Goal: Information Seeking & Learning: Learn about a topic

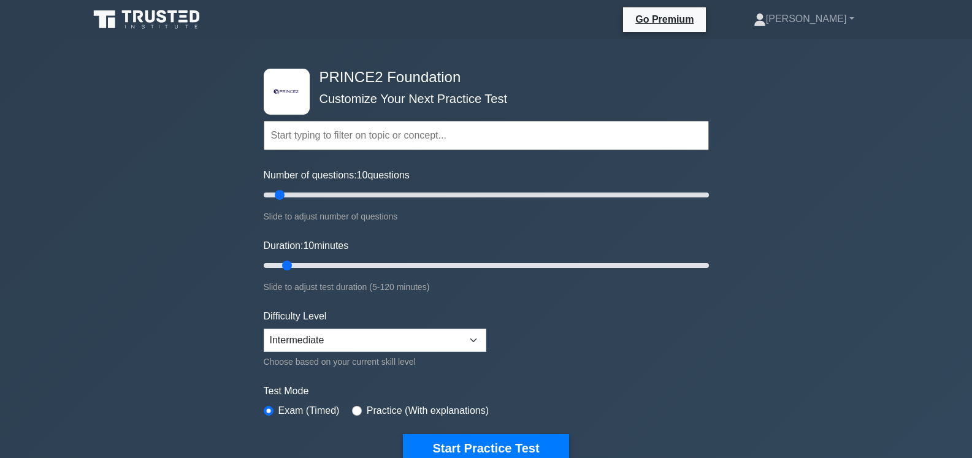
select select "intermediate"
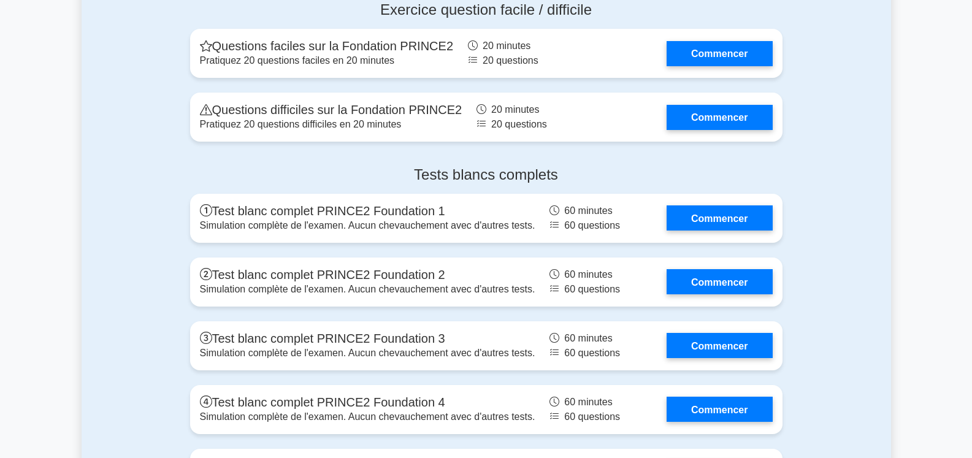
scroll to position [2234, 0]
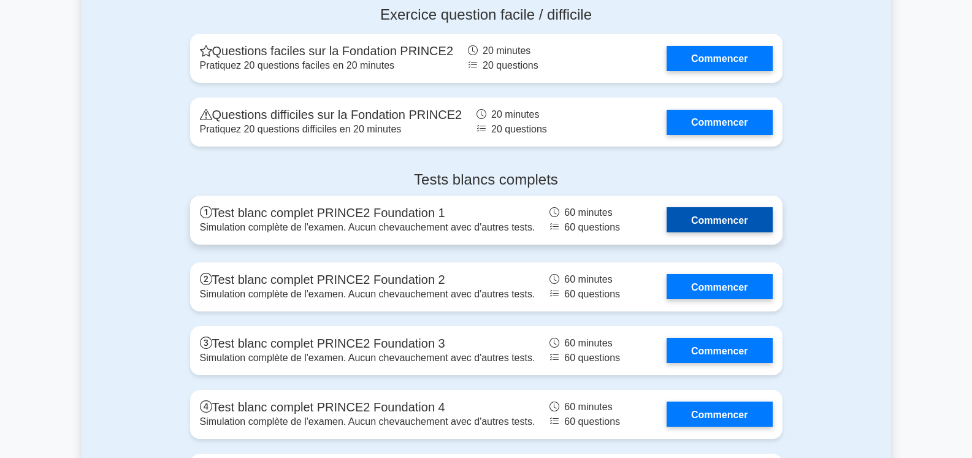
click at [734, 207] on link "Commencer" at bounding box center [718, 219] width 105 height 25
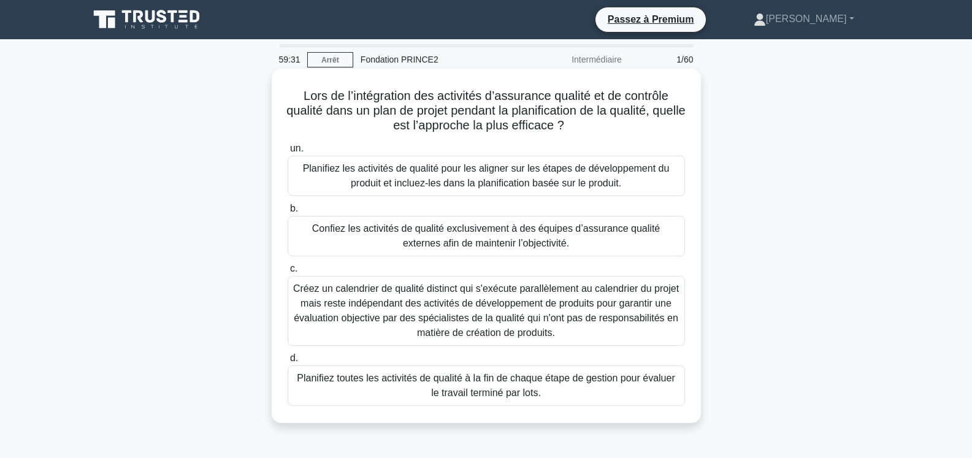
click at [546, 395] on font "Planifiez toutes les activités de qualité à la fin de chaque étape de gestion p…" at bounding box center [486, 385] width 386 height 29
click at [288, 362] on input "d. Planifiez toutes les activités de qualité à la fin de chaque étape de gestio…" at bounding box center [288, 358] width 0 height 8
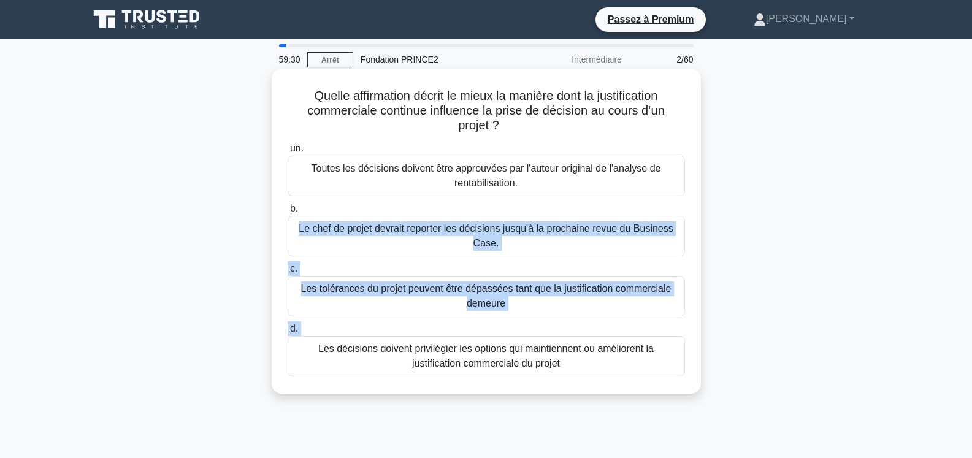
drag, startPoint x: 546, startPoint y: 395, endPoint x: 356, endPoint y: 237, distance: 247.3
click at [356, 237] on div "59:30 [GEOGRAPHIC_DATA] Fondation PRINCE2 Intermédiaire 2/60 Quelle affirmation…" at bounding box center [486, 350] width 809 height 613
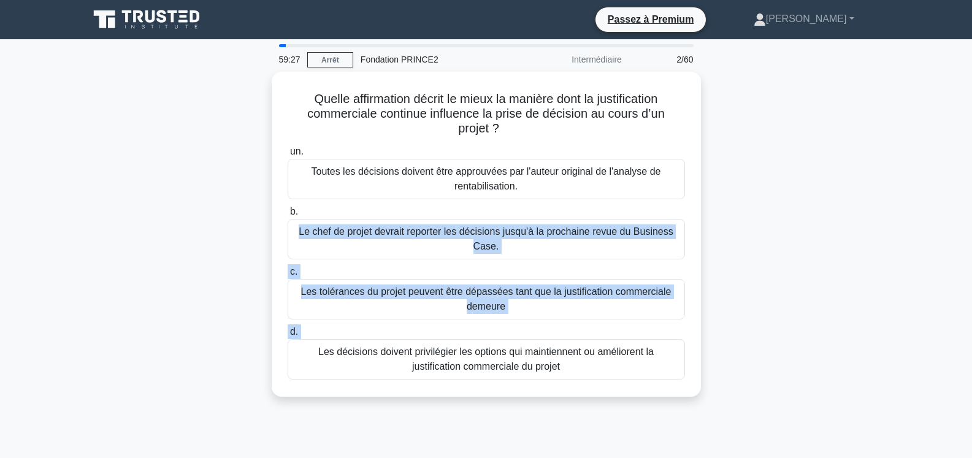
click at [800, 264] on div "Quelle affirmation décrit le mieux la manière dont la justification commerciale…" at bounding box center [486, 242] width 809 height 340
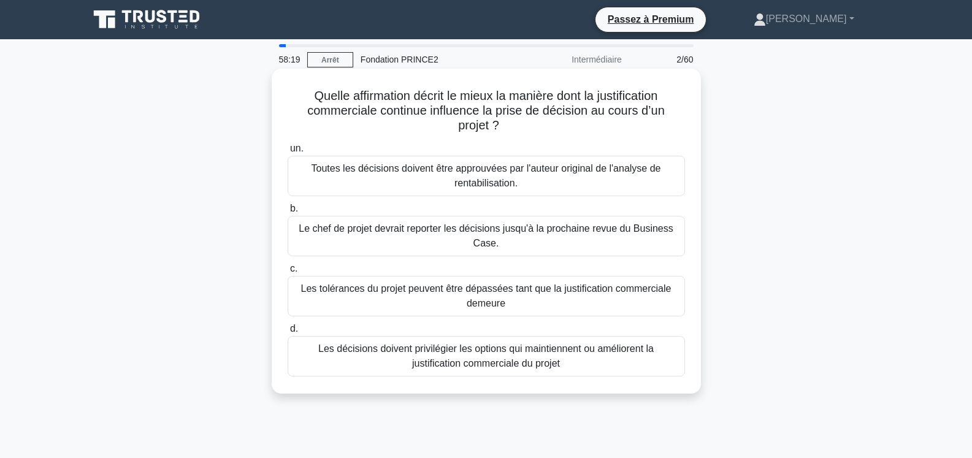
click at [594, 243] on font "Le chef de projet devrait reporter les décisions jusqu'à la prochaine revue du …" at bounding box center [486, 235] width 386 height 29
click at [288, 213] on input "b. Le chef de projet devrait reporter les décisions jusqu'à la prochaine revue …" at bounding box center [288, 209] width 0 height 8
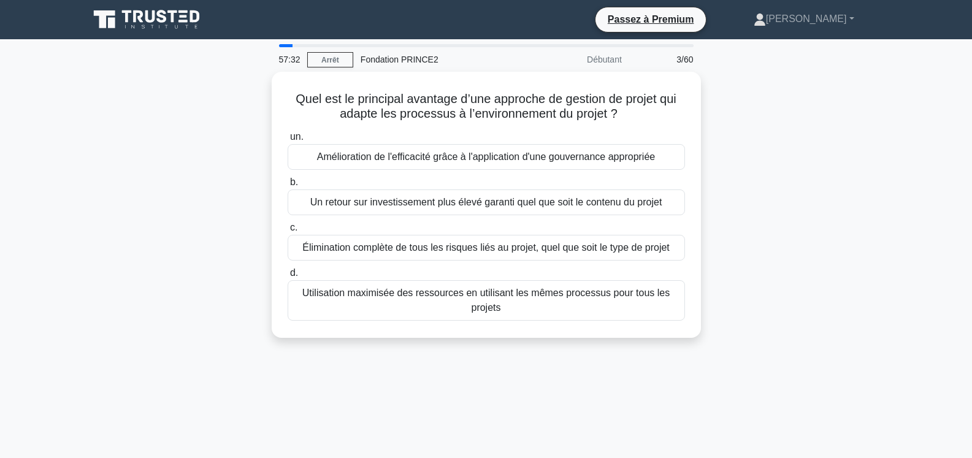
click at [847, 240] on div "Quel est le principal avantage d’une approche de gestion de projet qui adapte l…" at bounding box center [486, 212] width 809 height 281
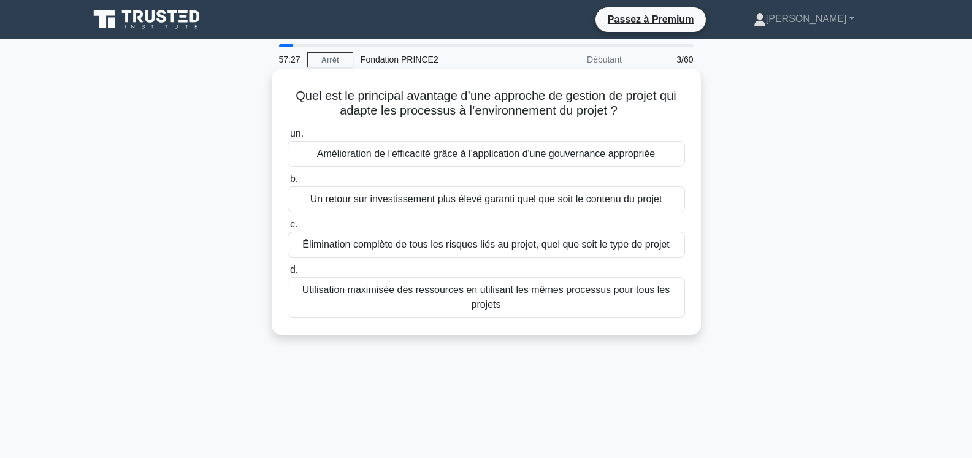
click at [546, 150] on font "Amélioration de l'efficacité grâce à l'application d'une gouvernance appropriée" at bounding box center [486, 153] width 338 height 10
click at [288, 138] on input "un. Amélioration de l'efficacité grâce à l'application d'une gouvernance approp…" at bounding box center [288, 134] width 0 height 8
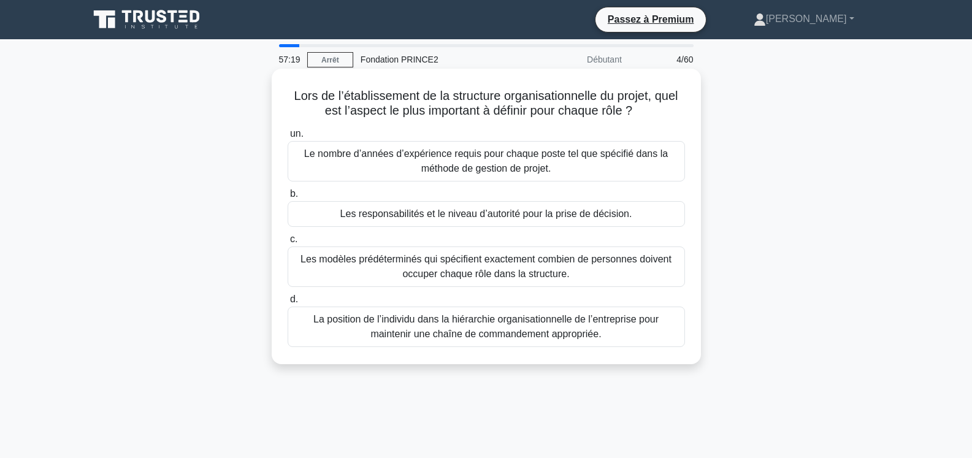
click at [613, 217] on font "Les responsabilités et le niveau d’autorité pour la prise de décision." at bounding box center [486, 213] width 292 height 10
click at [288, 198] on input "b. Les responsabilités et le niveau d’autorité pour la prise de décision." at bounding box center [288, 194] width 0 height 8
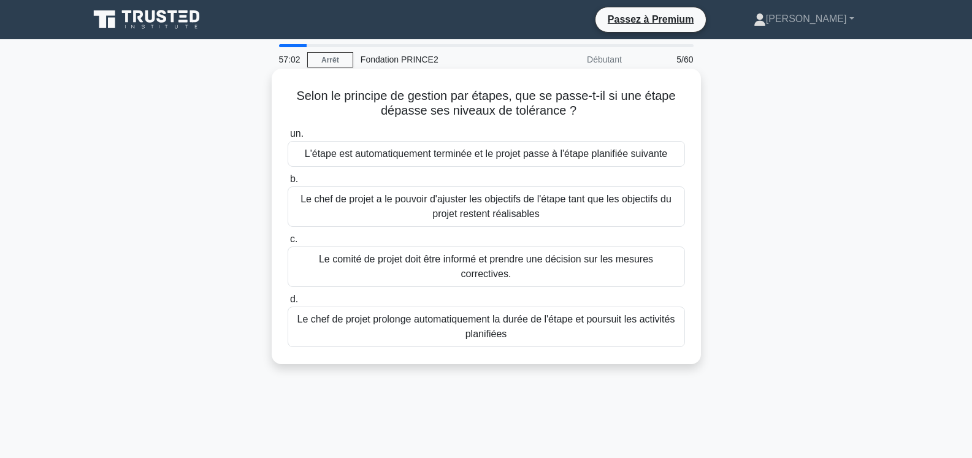
click at [586, 267] on font "Le comité de projet doit être informé et prendre une décision sur les mesures c…" at bounding box center [486, 266] width 386 height 29
click at [288, 243] on input "c. Le comité de projet doit être informé et prendre une décision sur les mesure…" at bounding box center [288, 239] width 0 height 8
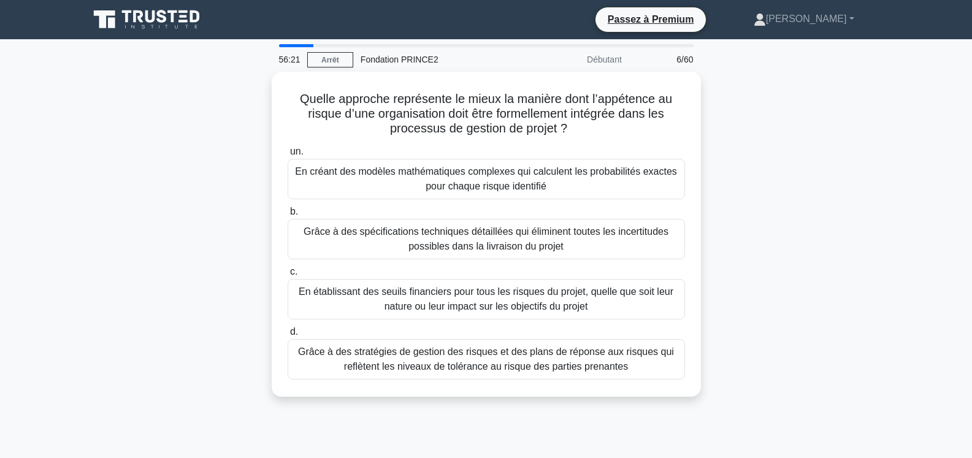
click at [934, 246] on main "56:21 [GEOGRAPHIC_DATA] Fondation PRINCE2 Débutant 6/60 Quelle approche représe…" at bounding box center [486, 350] width 972 height 623
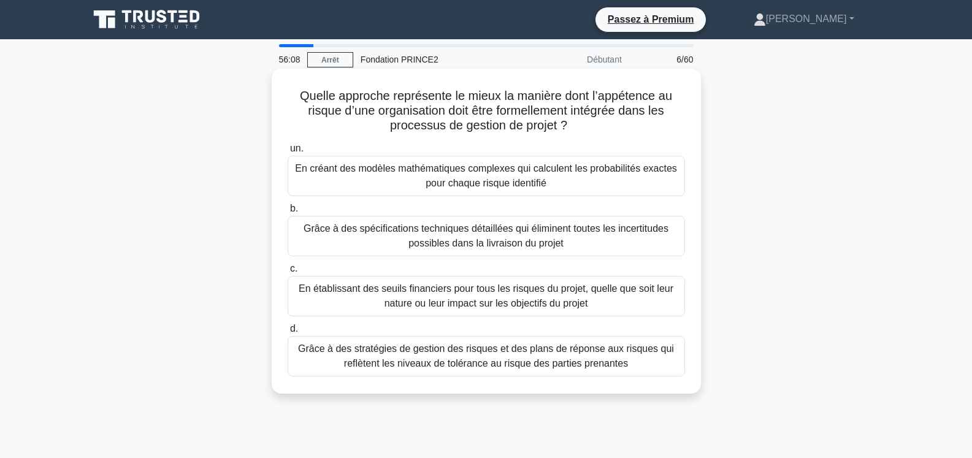
click at [534, 308] on font "En établissant des seuils financiers pour tous les risques du projet, quelle qu…" at bounding box center [486, 295] width 375 height 25
click at [288, 273] on input "c. En établissant des seuils financiers pour tous les risques du projet, quelle…" at bounding box center [288, 269] width 0 height 8
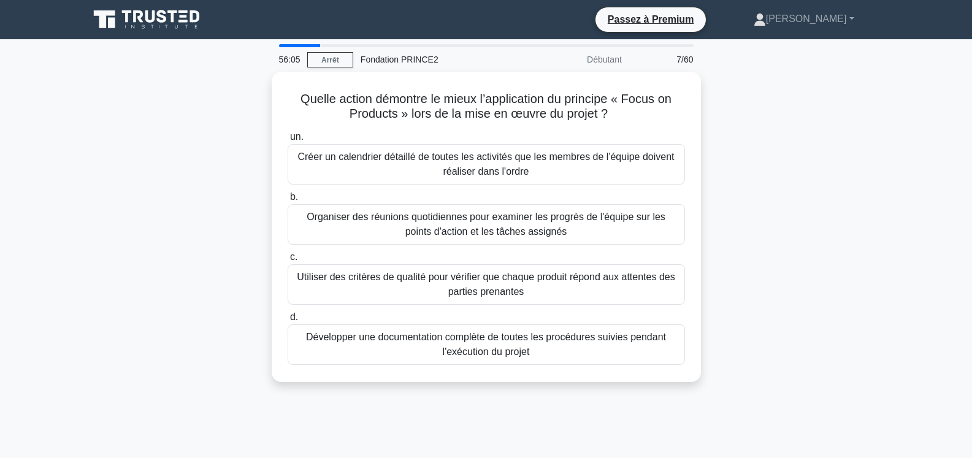
click at [534, 310] on label "d. Développer une documentation complète de toutes les procédures suivies penda…" at bounding box center [486, 337] width 397 height 55
click at [288, 313] on input "d. Développer une documentation complète de toutes les procédures suivies penda…" at bounding box center [288, 317] width 0 height 8
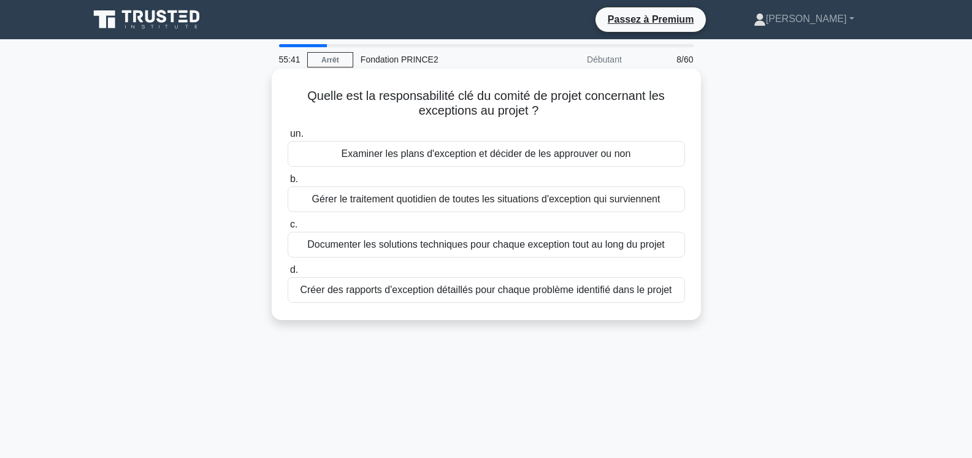
click at [533, 295] on font "Créer des rapports d'exception détaillés pour chaque problème identifié dans le…" at bounding box center [486, 290] width 372 height 10
click at [288, 274] on input "d. Créer des rapports d'exception détaillés pour chaque problème identifié dans…" at bounding box center [288, 270] width 0 height 8
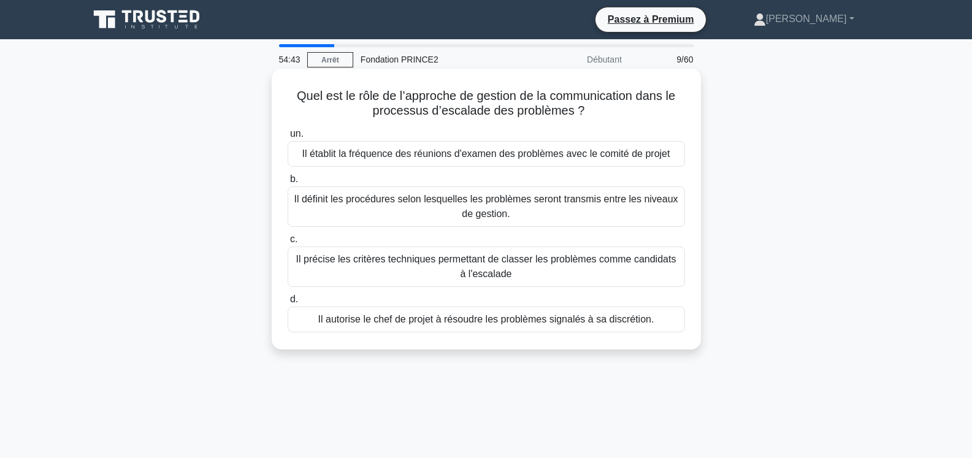
click at [431, 324] on font "Il autorise le chef de projet à résoudre les problèmes signalés à sa discrétion." at bounding box center [486, 319] width 336 height 10
click at [288, 304] on input "d. Il autorise le chef de projet à résoudre les problèmes signalés à sa discrét…" at bounding box center [288, 300] width 0 height 8
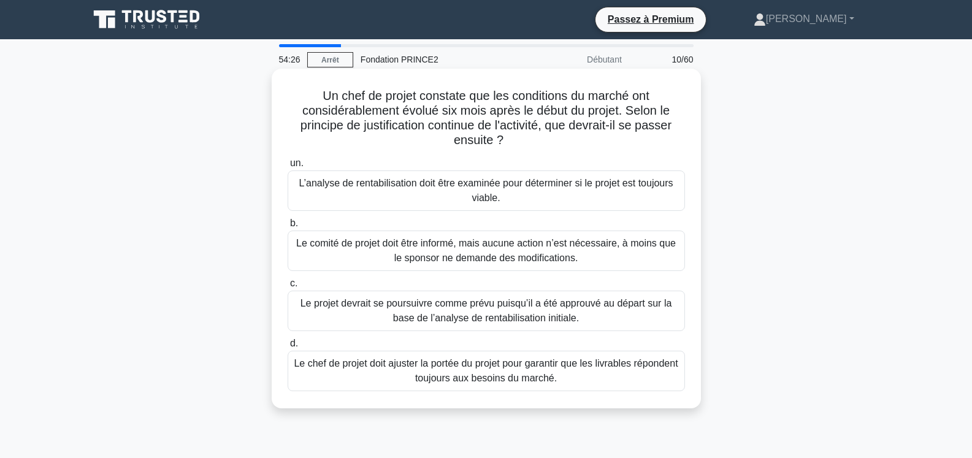
click at [430, 323] on font "Le projet devrait se poursuivre comme prévu puisqu’il a été approuvé au départ …" at bounding box center [486, 310] width 372 height 25
click at [288, 288] on input "c. Le projet devrait se poursuivre comme prévu puisqu’il a été approuvé au dépa…" at bounding box center [288, 284] width 0 height 8
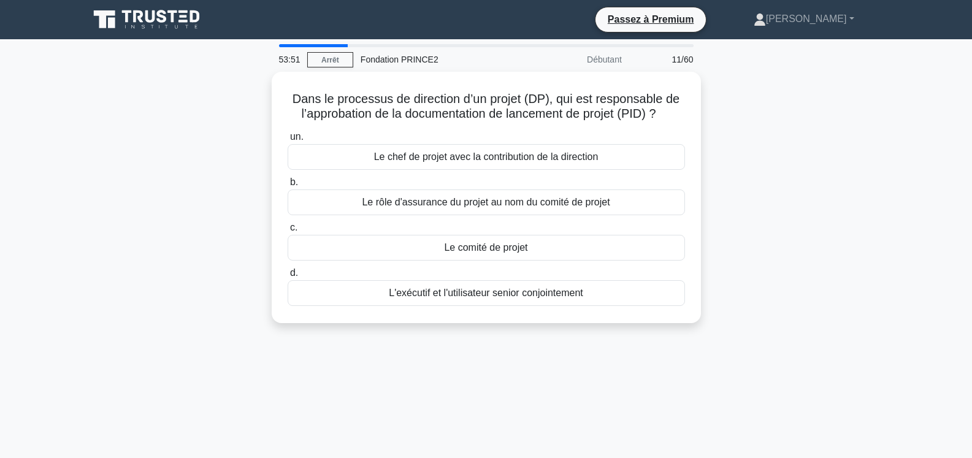
drag, startPoint x: 594, startPoint y: 345, endPoint x: 253, endPoint y: 86, distance: 428.1
click at [253, 86] on div "53:51 Arrêt Fondation PRINCE2 Débutant 11/60 Dans le processus de direction d’u…" at bounding box center [486, 350] width 809 height 613
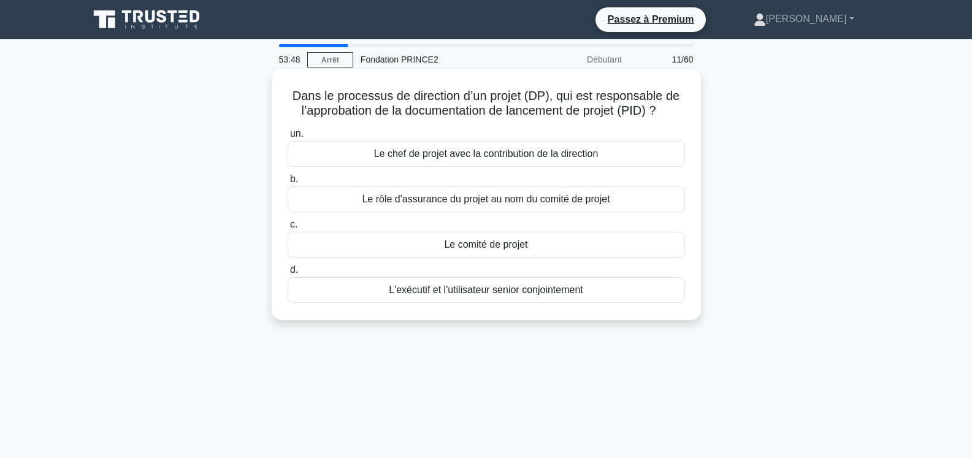
copy div "Dans le processus de direction d’un projet (DP), qui est responsable de l’appro…"
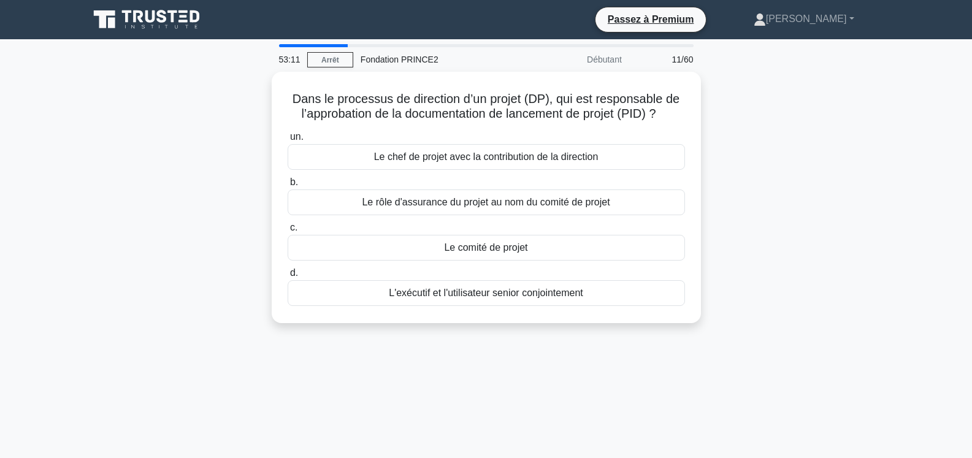
click at [113, 187] on div "Dans le processus de direction d’un projet (DP), qui est responsable de l’appro…" at bounding box center [486, 205] width 809 height 266
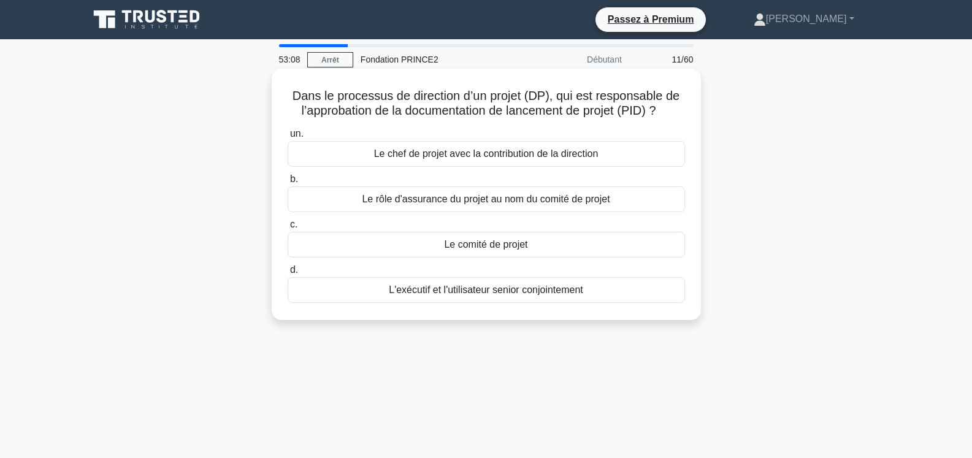
click at [415, 154] on font "Le chef de projet avec la contribution de la direction" at bounding box center [486, 153] width 224 height 10
click at [288, 138] on input "un. Le chef de projet avec la contribution de la direction" at bounding box center [288, 134] width 0 height 8
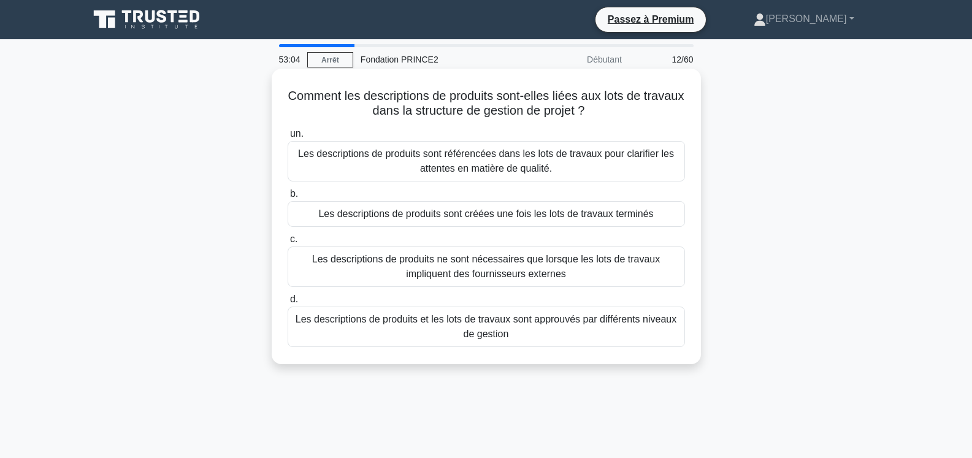
click at [383, 254] on font "Les descriptions de produits ne sont nécessaires que lorsque les lots de travau…" at bounding box center [486, 266] width 348 height 25
click at [288, 243] on input "c. Les descriptions de produits ne sont nécessaires que lorsque les lots de tra…" at bounding box center [288, 239] width 0 height 8
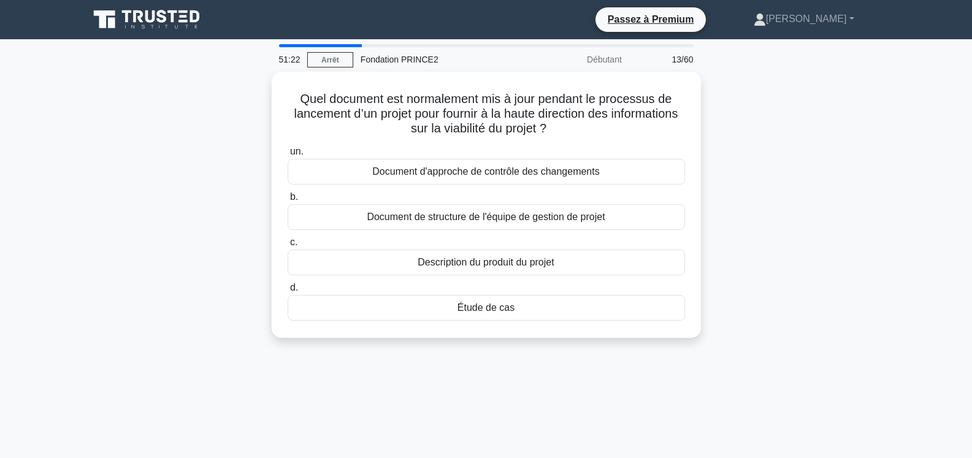
drag, startPoint x: 532, startPoint y: 347, endPoint x: 218, endPoint y: 86, distance: 407.9
click at [218, 86] on div "Quel document est normalement mis à jour pendant le processus de lancement d’un…" at bounding box center [486, 212] width 809 height 281
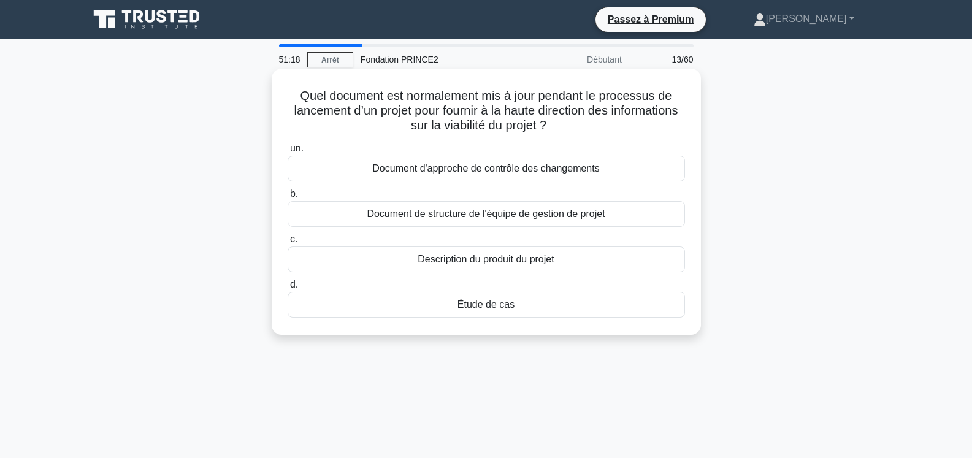
copy div "Quel document est normalement mis à jour pendant le processus de lancement d’un…"
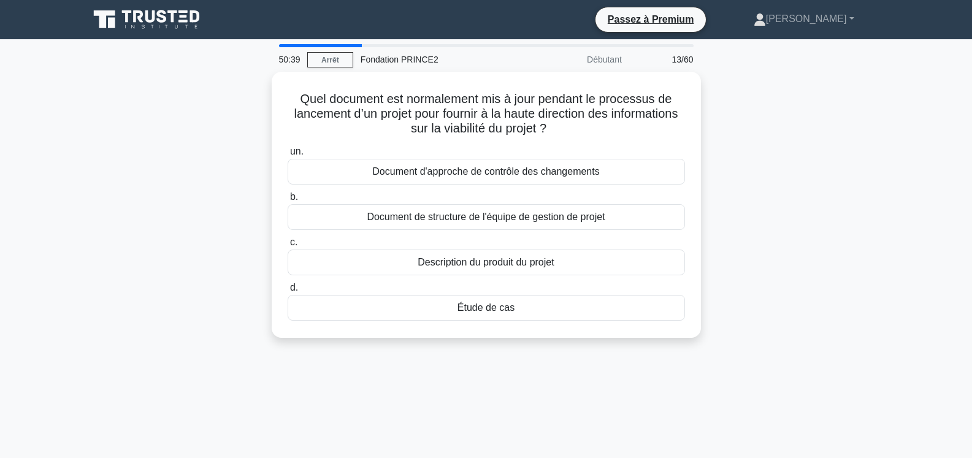
click at [375, 336] on div "Quel document est normalement mis à jour pendant le processus de lancement d’un…" at bounding box center [486, 212] width 809 height 281
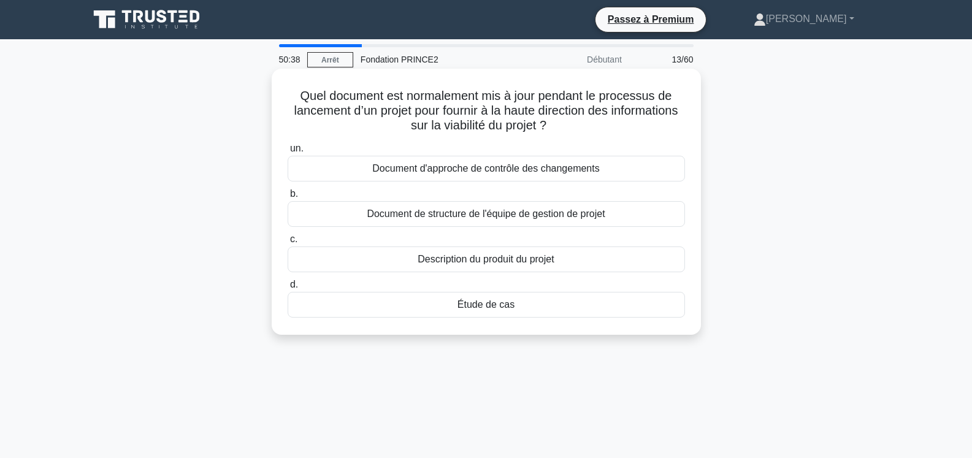
click at [473, 304] on font "Étude de cas" at bounding box center [485, 304] width 57 height 10
click at [288, 289] on input "d. Étude de cas" at bounding box center [288, 285] width 0 height 8
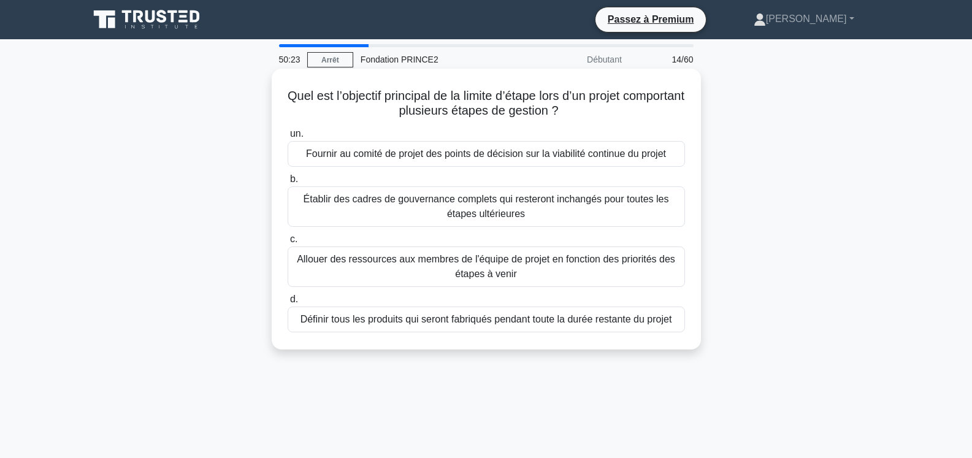
click at [446, 265] on font "Allouer des ressources aux membres de l'équipe de projet en fonction des priori…" at bounding box center [486, 266] width 378 height 25
click at [288, 243] on input "c. Allouer des ressources aux membres de l'équipe de projet en fonction des pri…" at bounding box center [288, 239] width 0 height 8
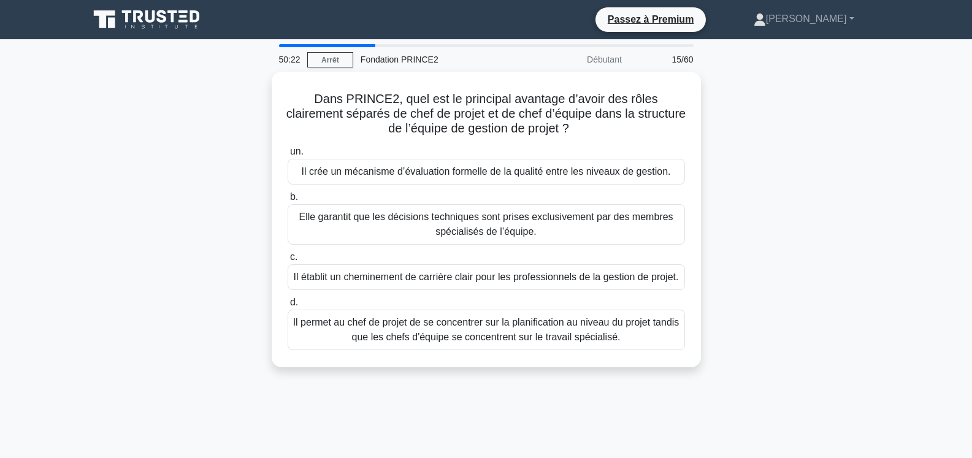
click at [446, 265] on div "Il établit un cheminement de carrière clair pour les professionnels de la gesti…" at bounding box center [486, 277] width 397 height 26
click at [288, 261] on input "c. Il établit un cheminement de carrière clair pour les professionnels de la ge…" at bounding box center [288, 257] width 0 height 8
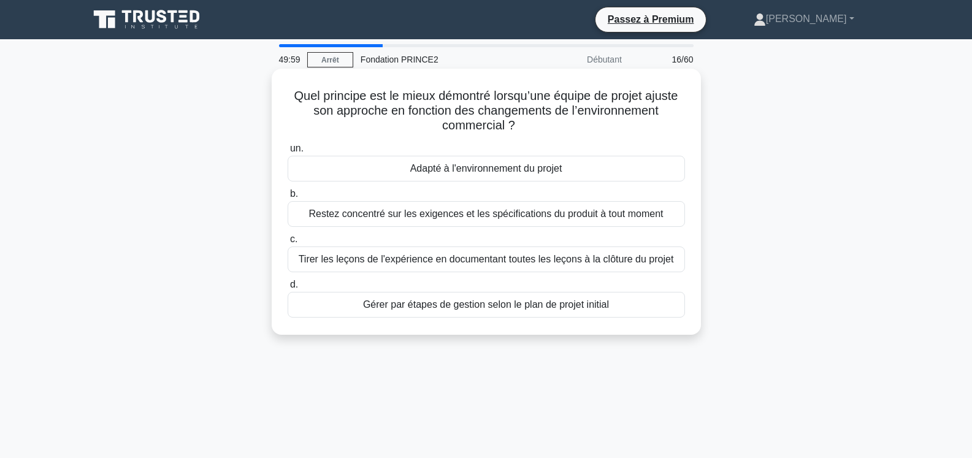
click at [427, 264] on font "Tirer les leçons de l'expérience en documentant toutes les leçons à la clôture …" at bounding box center [486, 259] width 375 height 10
click at [288, 243] on input "c. Tirer les leçons de l'expérience en documentant toutes les leçons à la clôtu…" at bounding box center [288, 239] width 0 height 8
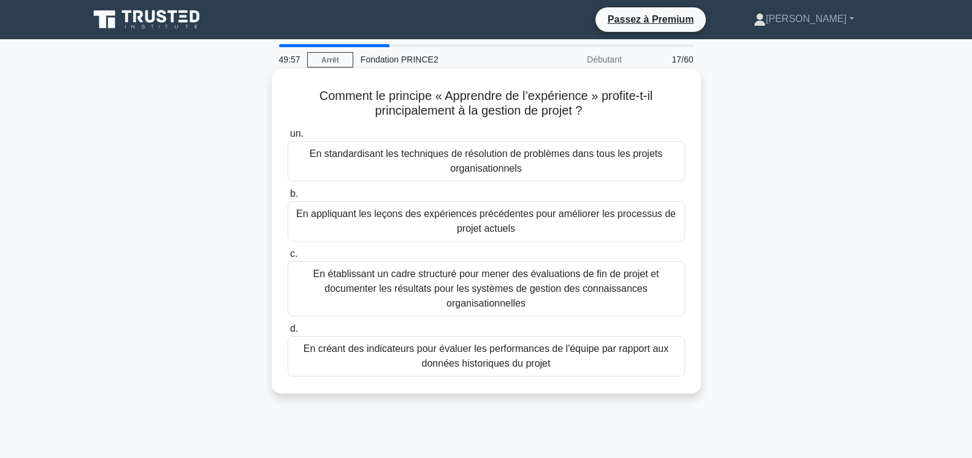
click at [478, 221] on font "En appliquant les leçons des expériences précédentes pour améliorer les process…" at bounding box center [486, 221] width 386 height 29
click at [288, 198] on input "b. En appliquant les leçons des expériences précédentes pour améliorer les proc…" at bounding box center [288, 194] width 0 height 8
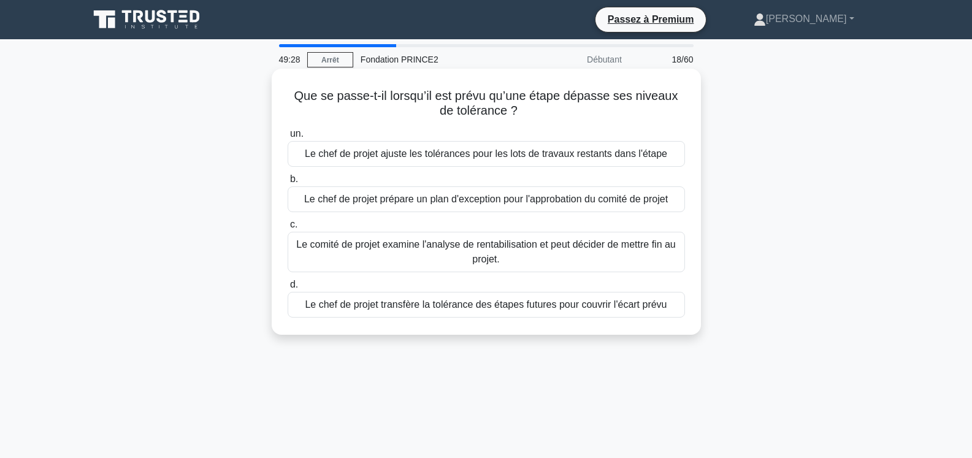
click at [555, 199] on font "Le chef de projet prépare un plan d'exception pour l'approbation du comité de p…" at bounding box center [486, 199] width 364 height 10
click at [288, 183] on input "b. Le chef de projet prépare un plan d'exception pour l'approbation du comité d…" at bounding box center [288, 179] width 0 height 8
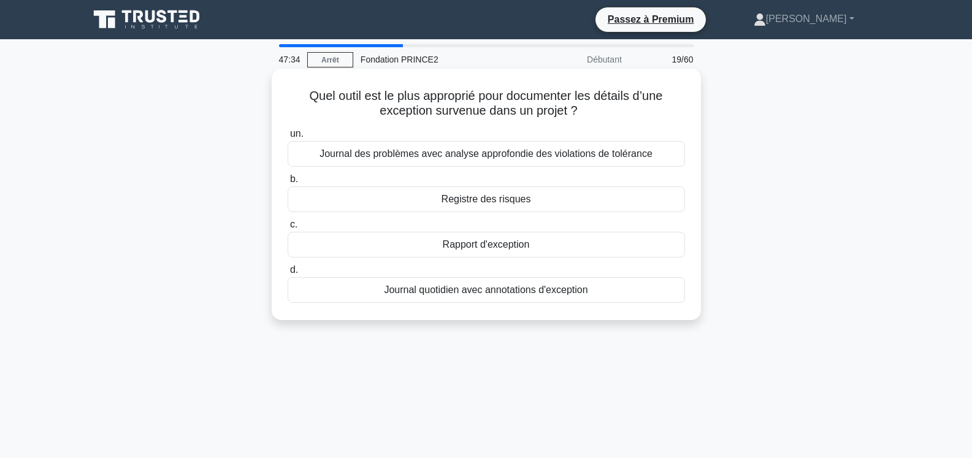
click at [488, 287] on font "Journal quotidien avec annotations d'exception" at bounding box center [486, 290] width 204 height 10
click at [288, 274] on input "d. Journal quotidien avec annotations d'exception" at bounding box center [288, 270] width 0 height 8
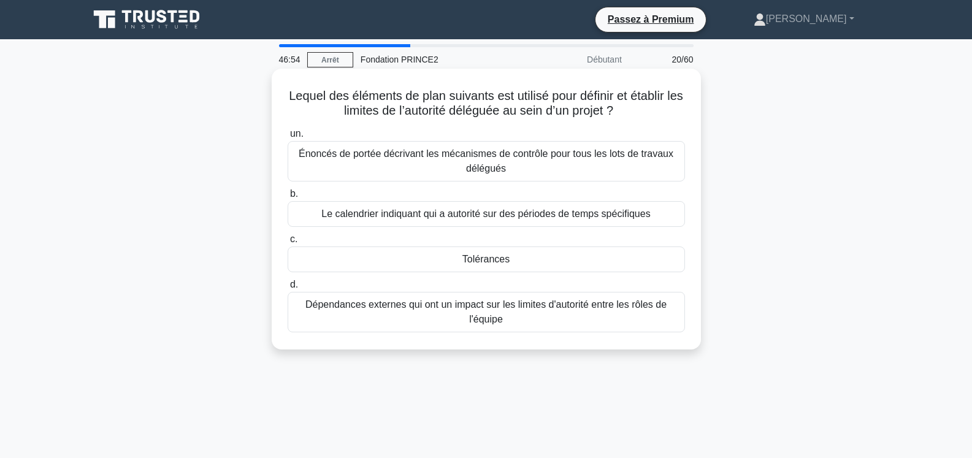
click at [387, 258] on div "Tolérances" at bounding box center [486, 259] width 397 height 26
click at [288, 243] on input "c. Tolérances" at bounding box center [288, 239] width 0 height 8
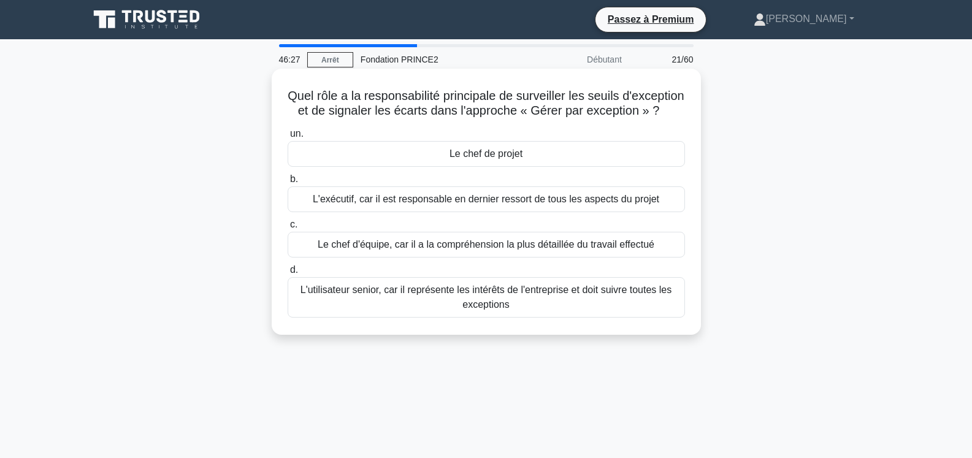
drag, startPoint x: 527, startPoint y: 388, endPoint x: 316, endPoint y: 80, distance: 373.1
click at [316, 80] on div "46:27 Arrêt Fondation PRINCE2 Débutant 21/60 Quel rôle a la responsabilité prin…" at bounding box center [486, 350] width 809 height 613
copy div "Quel rôle a la responsabilité principale de surveiller les seuils d'exception e…"
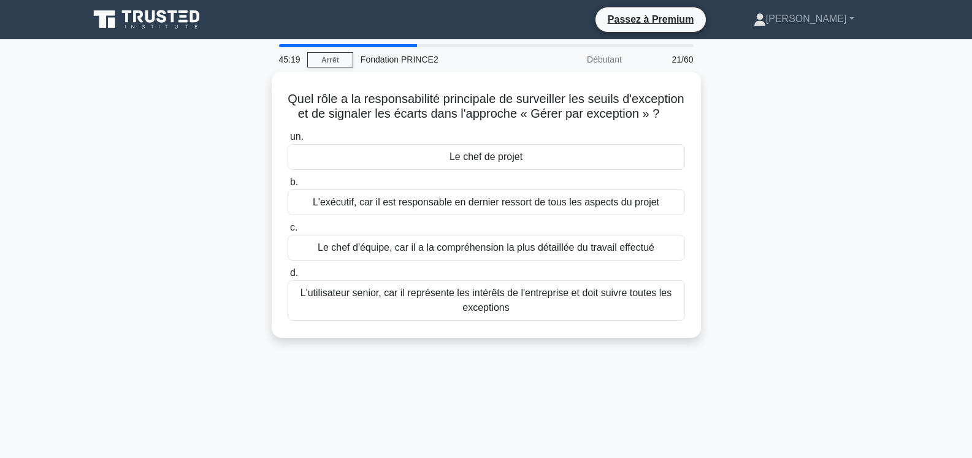
click at [839, 197] on div "Quel rôle a la responsabilité principale de surveiller les seuils d'exception e…" at bounding box center [486, 212] width 809 height 281
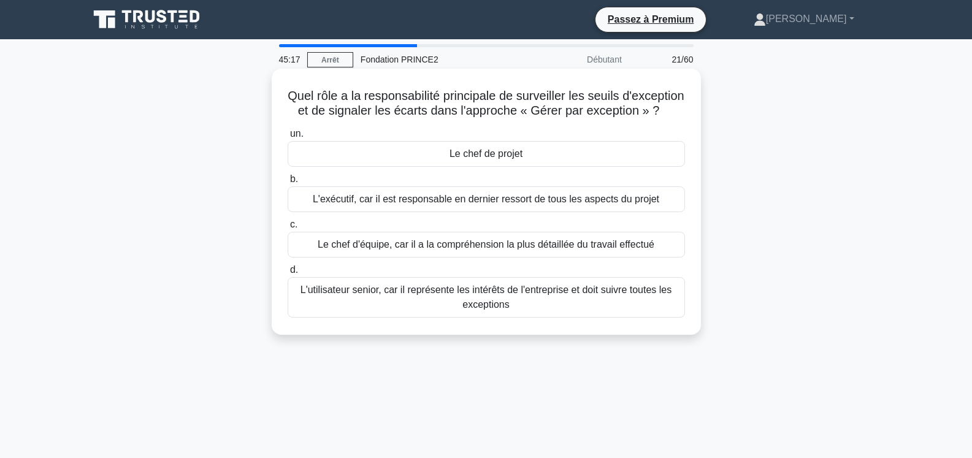
click at [484, 159] on font "Le chef de projet" at bounding box center [485, 153] width 73 height 10
click at [288, 138] on input "un. Le chef de projet" at bounding box center [288, 134] width 0 height 8
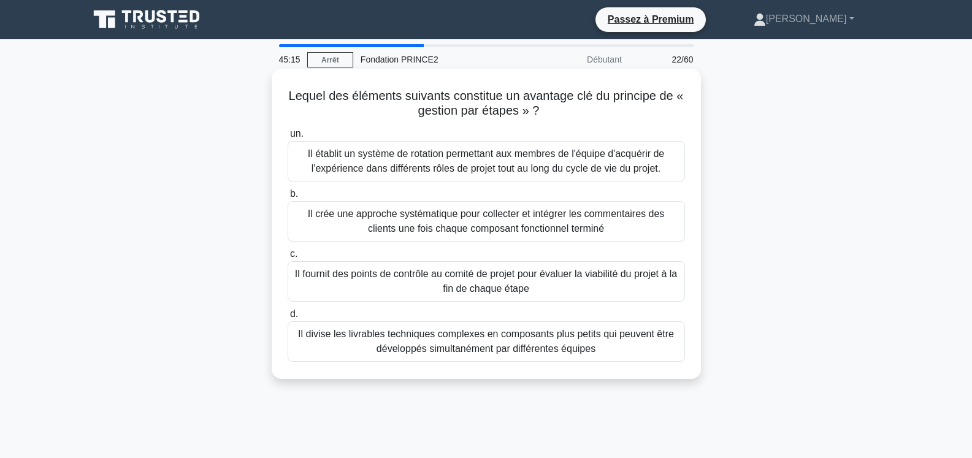
click at [436, 246] on div "un. Il établit un système de rotation permettant aux membres de l'équipe d'acqu…" at bounding box center [486, 244] width 412 height 240
click at [437, 241] on div "Il crée une approche systématique pour collecter et intégrer les commentaires d…" at bounding box center [486, 221] width 397 height 40
click at [288, 198] on input "b. Il crée une approche systématique pour collecter et intégrer les commentaire…" at bounding box center [288, 194] width 0 height 8
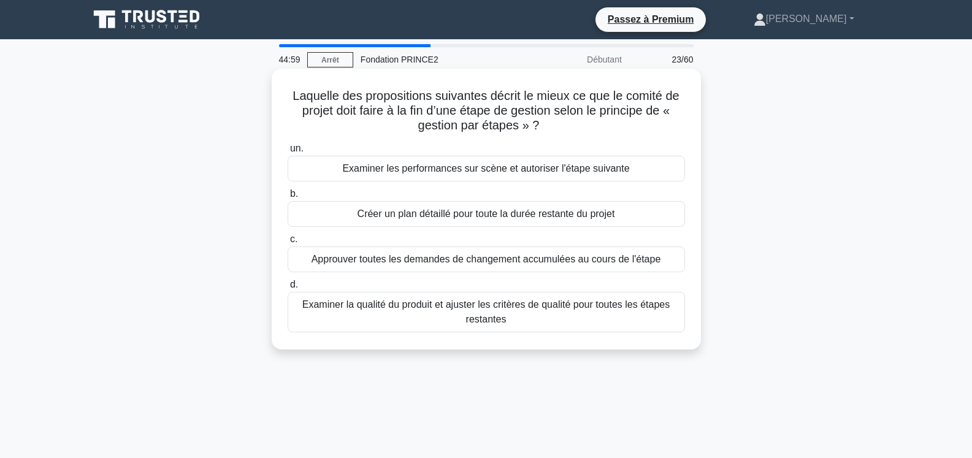
click at [486, 216] on font "Créer un plan détaillé pour toute la durée restante du projet" at bounding box center [486, 213] width 258 height 10
click at [288, 198] on input "b. Créer un plan détaillé pour toute la durée restante du projet" at bounding box center [288, 194] width 0 height 8
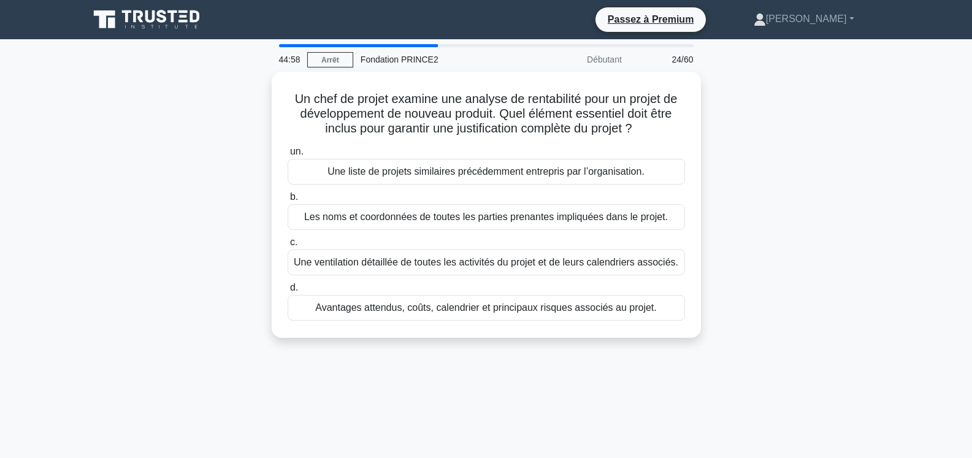
click at [486, 216] on font "Les noms et coordonnées de toutes les parties prenantes impliquées dans le proj…" at bounding box center [486, 217] width 364 height 10
click at [288, 201] on input "b. Les noms et coordonnées de toutes les parties prenantes impliquées dans le p…" at bounding box center [288, 197] width 0 height 8
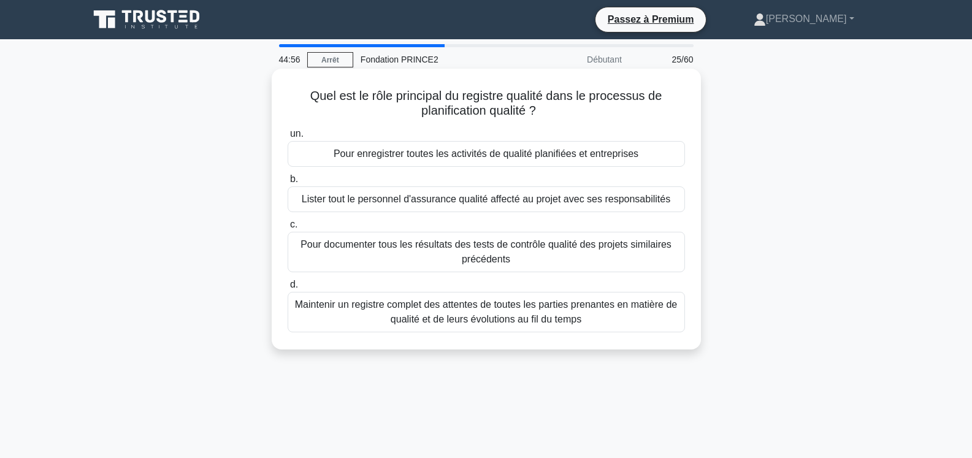
click at [487, 256] on font "Pour documenter tous les résultats des tests de contrôle qualité des projets si…" at bounding box center [485, 251] width 371 height 25
click at [288, 229] on input "c. Pour documenter tous les résultats des tests de contrôle qualité des projets…" at bounding box center [288, 225] width 0 height 8
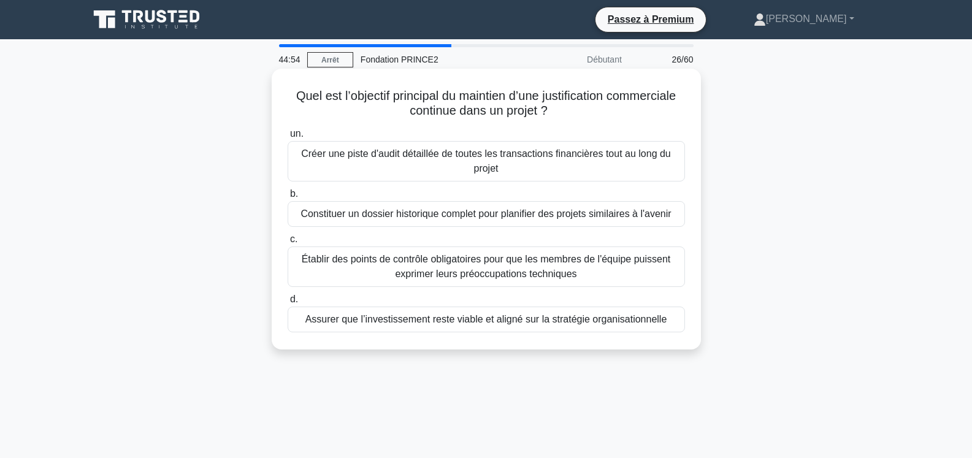
click at [487, 256] on font "Établir des points de contrôle obligatoires pour que les membres de l'équipe pu…" at bounding box center [486, 266] width 369 height 25
click at [288, 243] on input "c. Établir des points de contrôle obligatoires pour que les membres de l'équipe…" at bounding box center [288, 239] width 0 height 8
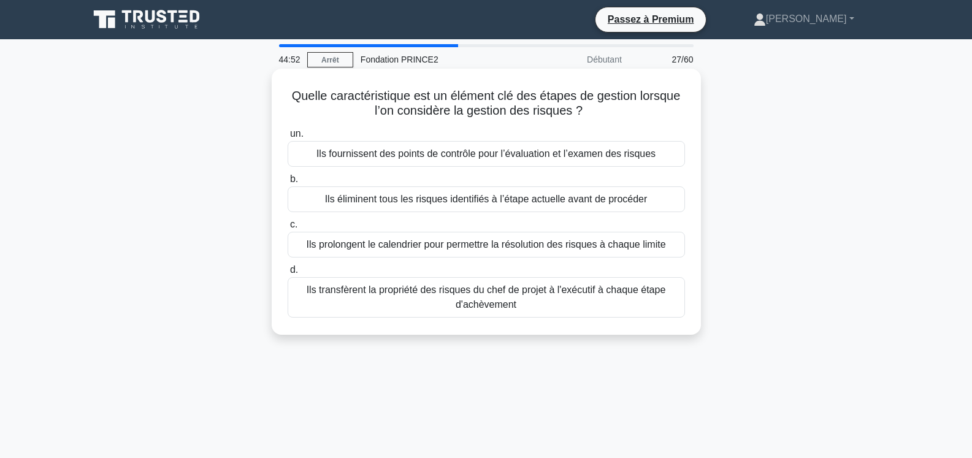
click at [529, 202] on font "Ils éliminent tous les risques identifiés à l’étape actuelle avant de procéder" at bounding box center [486, 199] width 323 height 10
click at [288, 183] on input "b. Ils éliminent tous les risques identifiés à l’étape actuelle avant de procéd…" at bounding box center [288, 179] width 0 height 8
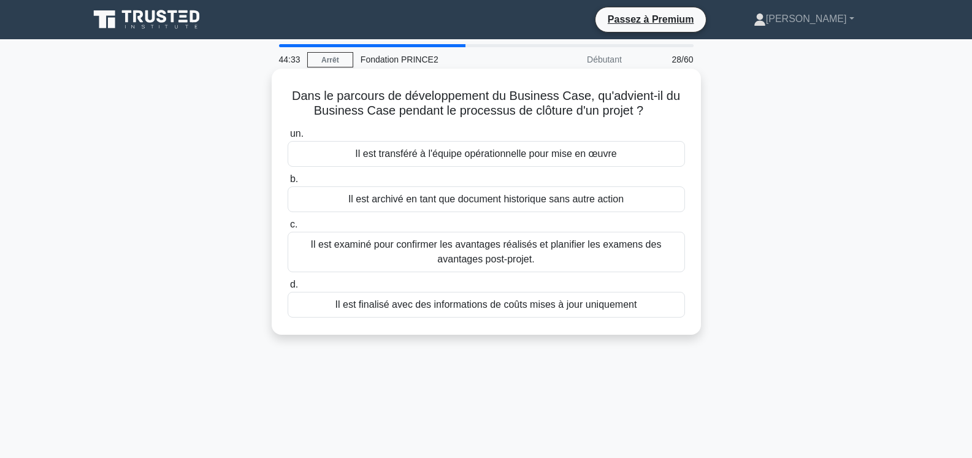
click at [527, 310] on font "Il est finalisé avec des informations de coûts mises à jour uniquement" at bounding box center [486, 304] width 302 height 10
click at [288, 289] on input "d. Il est finalisé avec des informations de coûts mises à jour uniquement" at bounding box center [288, 285] width 0 height 8
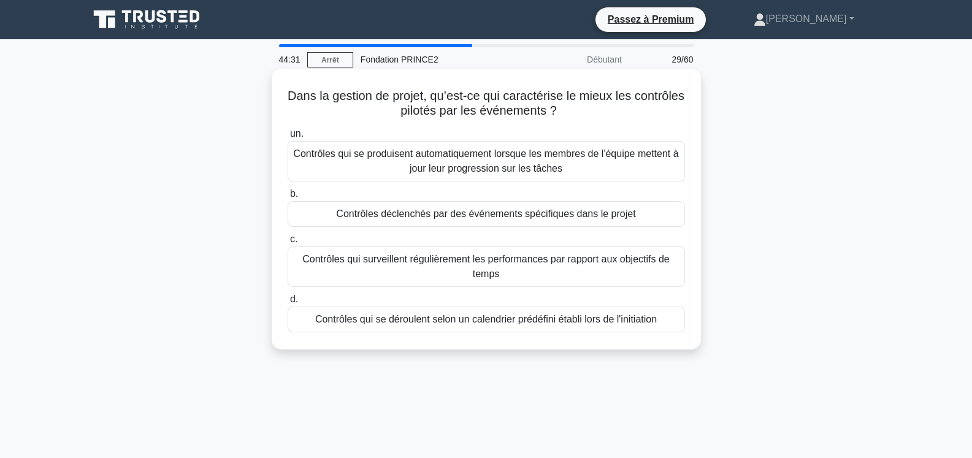
click at [528, 324] on font "Contrôles qui se déroulent selon un calendrier prédéfini établi lors de l'initi…" at bounding box center [486, 319] width 342 height 10
click at [288, 304] on input "d. Contrôles qui se déroulent selon un calendrier prédéfini établi lors de l'in…" at bounding box center [288, 300] width 0 height 8
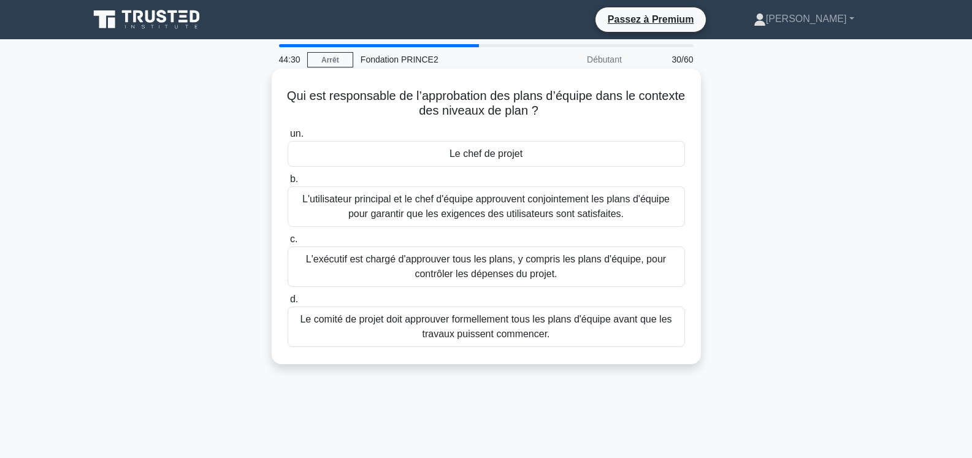
click at [552, 275] on font "L'exécutif est chargé d'approuver tous les plans, y compris les plans d'équipe,…" at bounding box center [486, 266] width 360 height 25
click at [288, 243] on input "c. L'exécutif est chargé d'approuver tous les plans, y compris les plans d'équi…" at bounding box center [288, 239] width 0 height 8
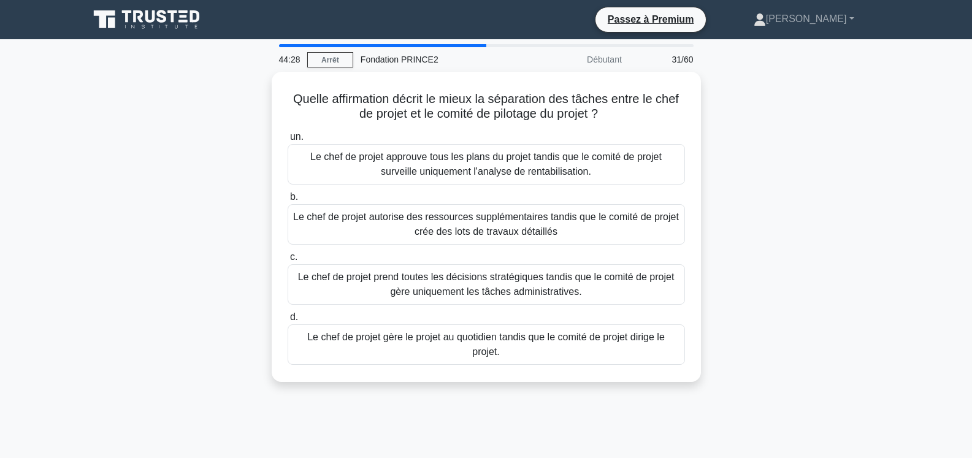
click at [552, 275] on font "Le chef de projet prend toutes les décisions stratégiques tandis que le comité …" at bounding box center [486, 284] width 376 height 25
click at [288, 261] on input "c. Le chef de projet prend toutes les décisions stratégiques tandis que le comi…" at bounding box center [288, 257] width 0 height 8
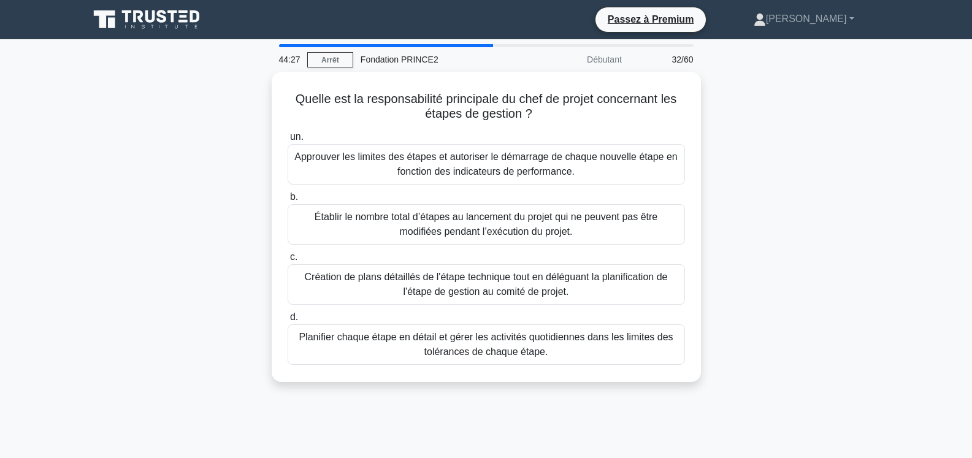
click at [552, 275] on font "Création de plans détaillés de l'étape technique tout en déléguant la planifica…" at bounding box center [486, 284] width 363 height 25
click at [288, 261] on input "c. Création de plans détaillés de l'étape technique tout en déléguant la planif…" at bounding box center [288, 257] width 0 height 8
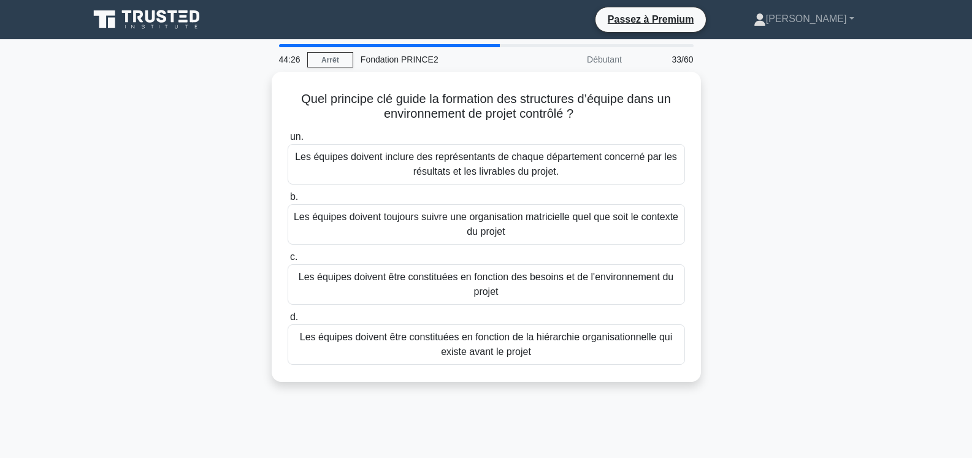
click at [552, 275] on font "Les équipes doivent être constituées en fonction des besoins et de l'environnem…" at bounding box center [486, 284] width 375 height 25
click at [288, 261] on input "c. Les équipes doivent être constituées en fonction des besoins et de l'environ…" at bounding box center [288, 257] width 0 height 8
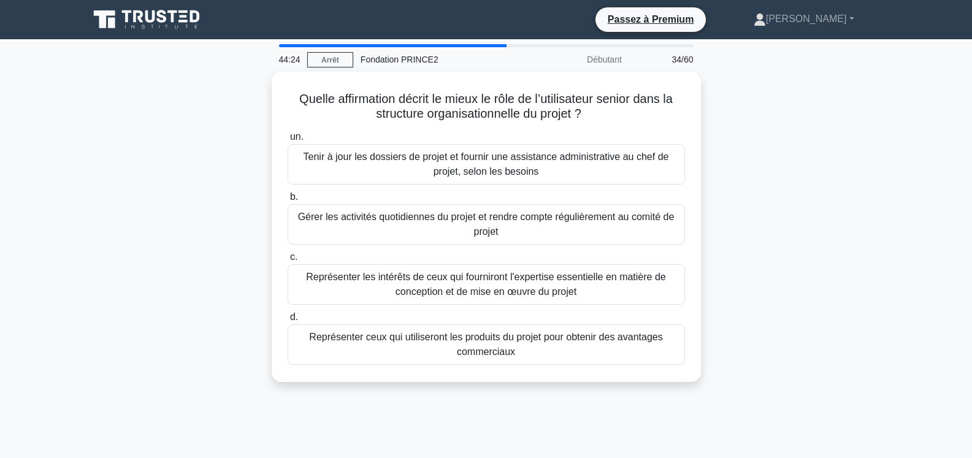
click at [552, 275] on font "Représenter les intérêts de ceux qui fourniront l'expertise essentielle en mati…" at bounding box center [485, 284] width 359 height 25
click at [288, 261] on input "c. Représenter les intérêts de ceux qui fourniront l'expertise essentielle en m…" at bounding box center [288, 257] width 0 height 8
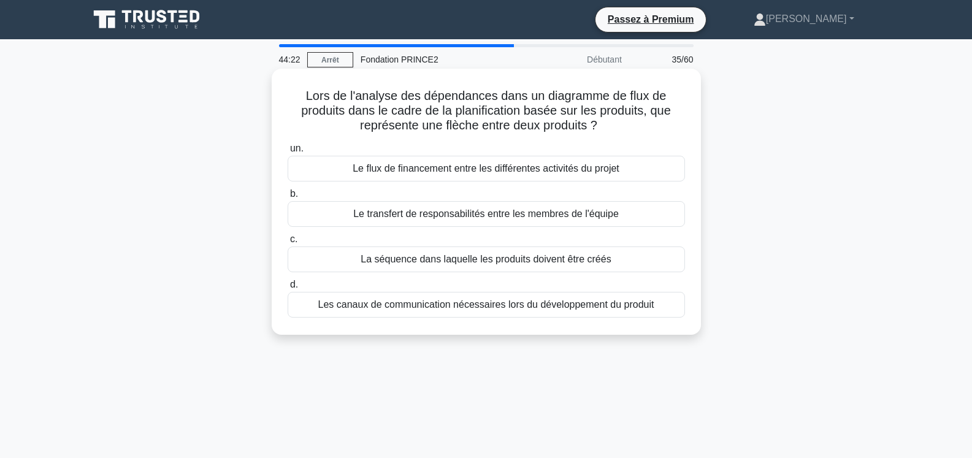
click at [578, 212] on font "Le transfert de responsabilités entre les membres de l'équipe" at bounding box center [485, 213] width 265 height 10
click at [288, 198] on input "b. Le transfert de responsabilités entre les membres de l'équipe" at bounding box center [288, 194] width 0 height 8
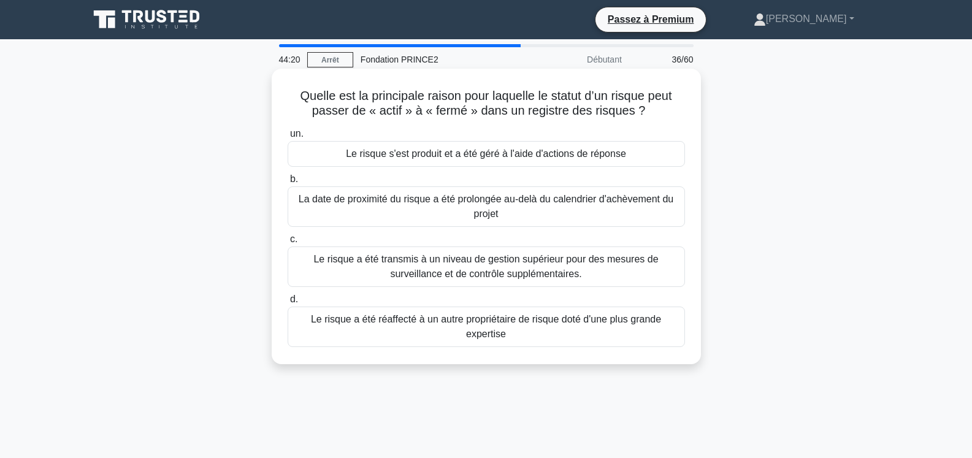
click at [587, 202] on font "La date de proximité du risque a été prolongée au-delà du calendrier d'achèveme…" at bounding box center [486, 206] width 375 height 25
click at [288, 183] on input "b. La date de proximité du risque a été prolongée au-delà du calendrier d'achèv…" at bounding box center [288, 179] width 0 height 8
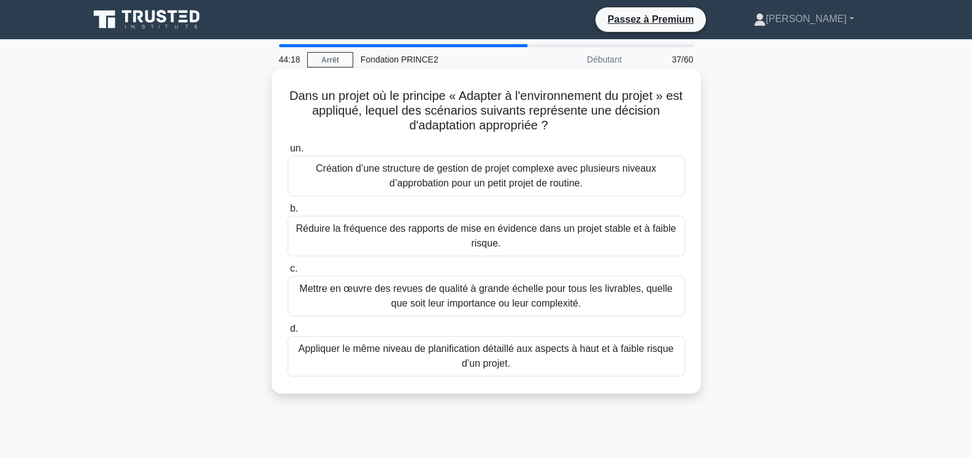
click at [586, 227] on font "Réduire la fréquence des rapports de mise en évidence dans un projet stable et …" at bounding box center [486, 235] width 380 height 25
click at [288, 213] on input "b. Réduire la fréquence des rapports de mise en évidence dans un projet stable …" at bounding box center [288, 209] width 0 height 8
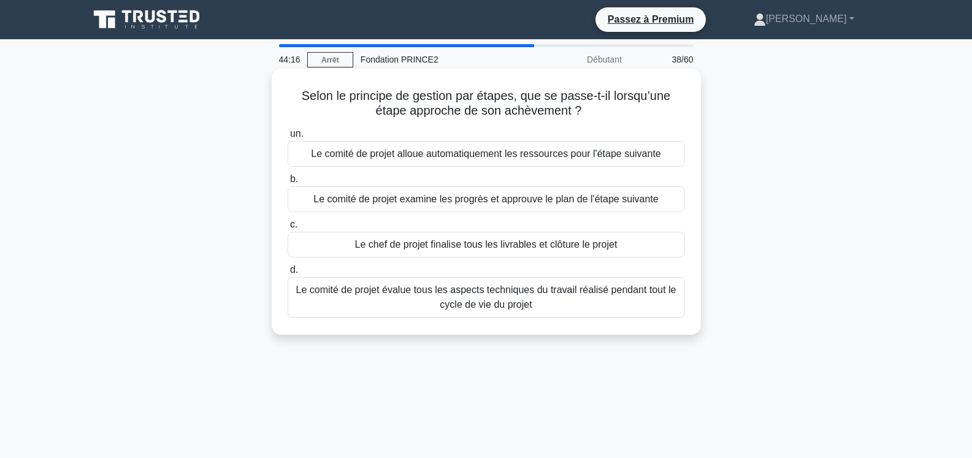
click at [588, 249] on font "Le chef de projet finalise tous les livrables et clôture le projet" at bounding box center [486, 244] width 262 height 10
click at [288, 229] on input "c. Le chef de projet finalise tous les livrables et clôture le projet" at bounding box center [288, 225] width 0 height 8
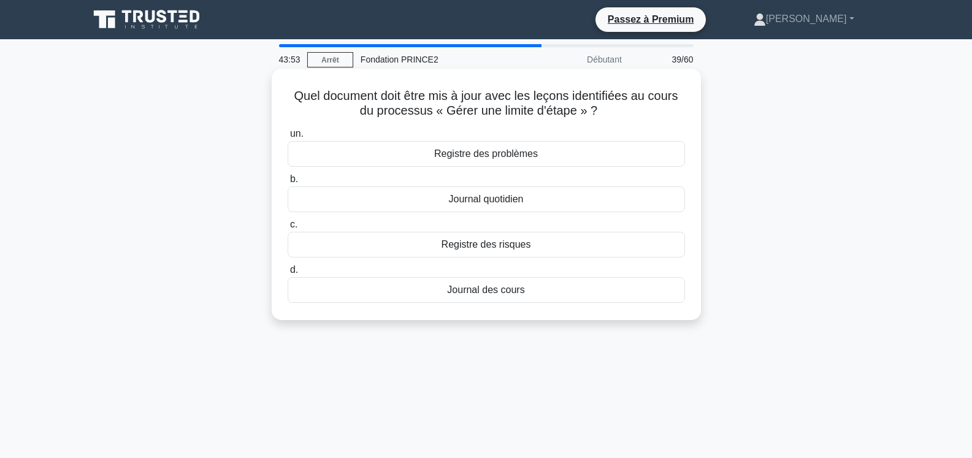
click at [503, 289] on font "Journal des cours" at bounding box center [485, 290] width 77 height 10
click at [288, 274] on input "d. Journal des cours" at bounding box center [288, 270] width 0 height 8
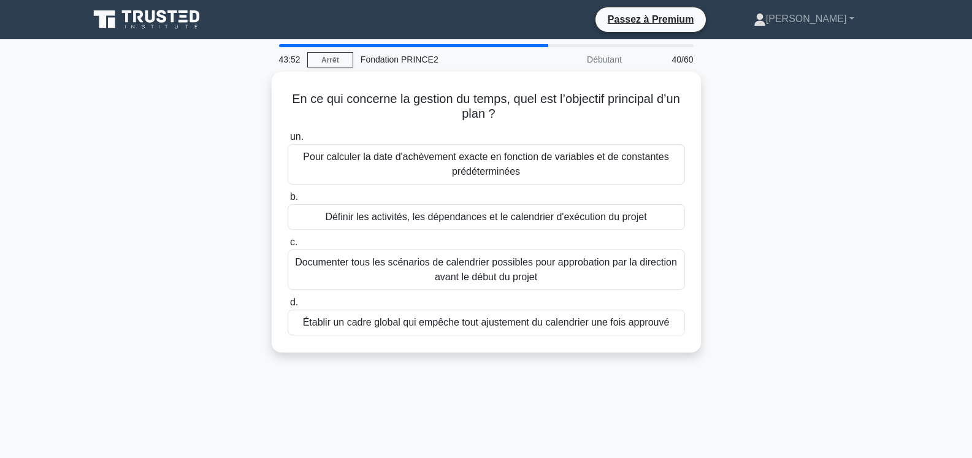
click at [503, 289] on div "un. Pour calculer la date d'achèvement exacte en fonction de variables et de co…" at bounding box center [486, 232] width 412 height 211
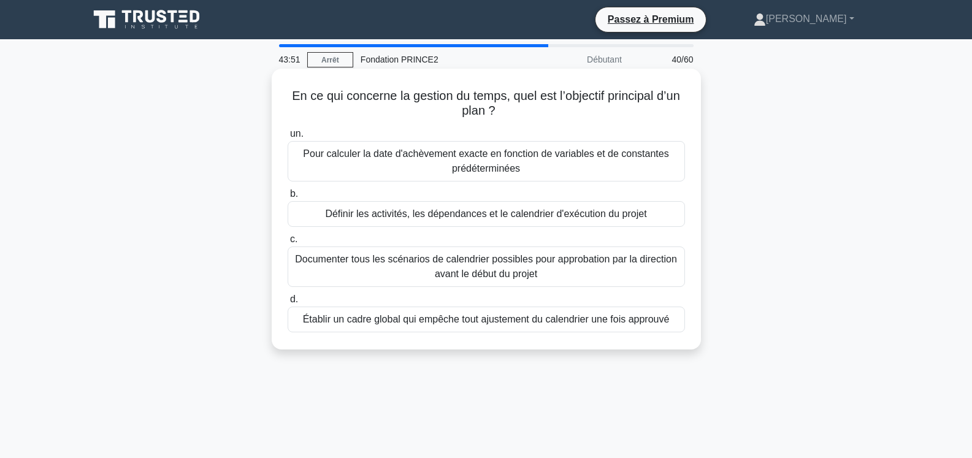
click at [515, 272] on font "Documenter tous les scénarios de calendrier possibles pour approbation par la d…" at bounding box center [486, 266] width 382 height 25
click at [288, 243] on input "c. Documenter tous les scénarios de calendrier possibles pour approbation par l…" at bounding box center [288, 239] width 0 height 8
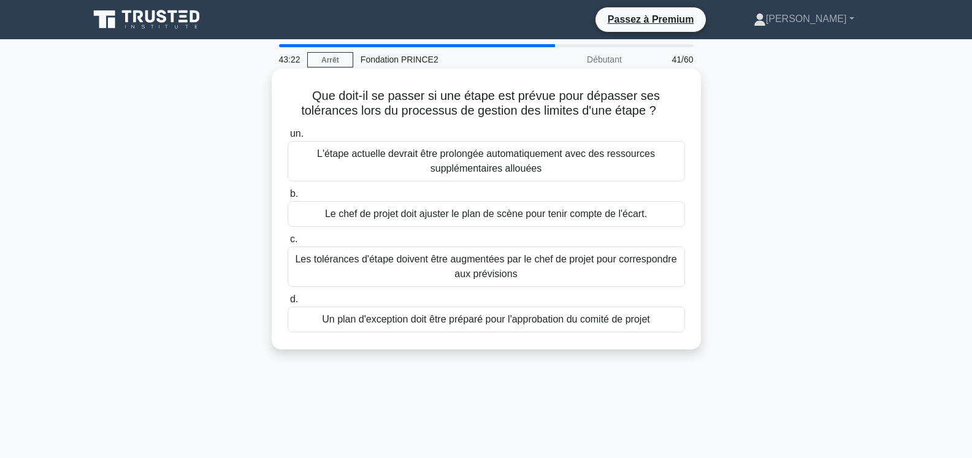
click at [540, 320] on font "Un plan d'exception doit être préparé pour l'approbation du comité de projet" at bounding box center [485, 319] width 327 height 10
click at [288, 304] on input "d. Un plan d'exception doit être préparé pour l'approbation du comité de projet" at bounding box center [288, 300] width 0 height 8
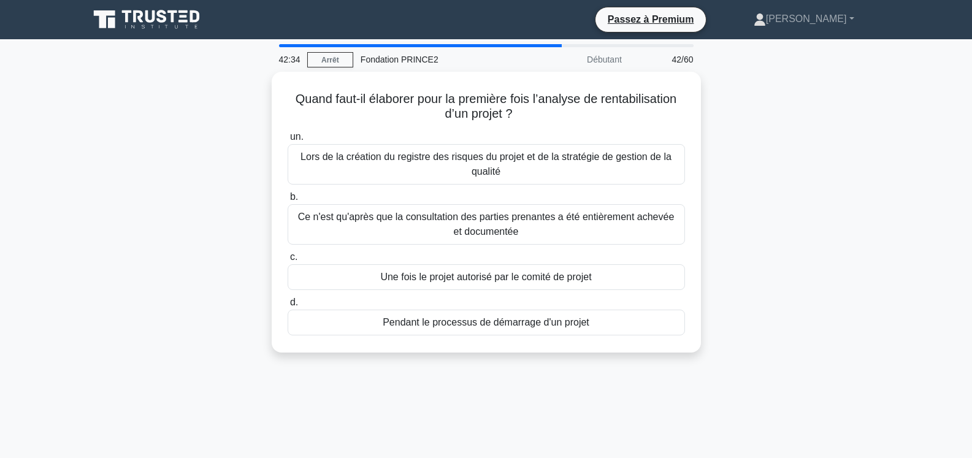
drag, startPoint x: 605, startPoint y: 403, endPoint x: 264, endPoint y: 108, distance: 451.6
click at [264, 108] on div "42:34 Arrêt Fondation PRINCE2 Débutant 42/60 Quand faut-il élaborer pour la pre…" at bounding box center [486, 350] width 809 height 613
click at [622, 394] on div "42:32 Arrêt Fondation PRINCE2 Débutant 42/60 Quand faut-il élaborer pour la pre…" at bounding box center [486, 350] width 809 height 613
drag, startPoint x: 622, startPoint y: 394, endPoint x: 250, endPoint y: 90, distance: 480.2
click at [250, 90] on div "42:30 Arrêt Fondation PRINCE2 Débutant 42/60 Quand faut-il élaborer pour la pre…" at bounding box center [486, 350] width 809 height 613
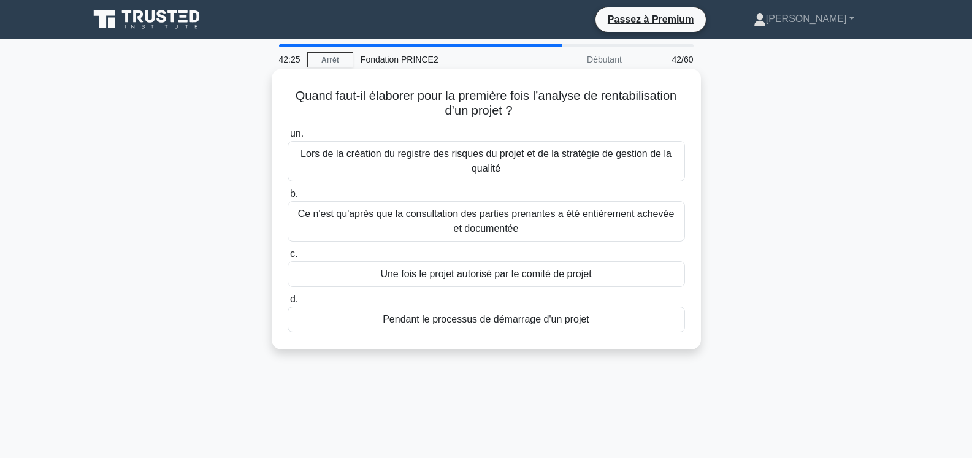
copy div "Quand faut-il élaborer pour la première fois l’analyse de rentabilisation d’un …"
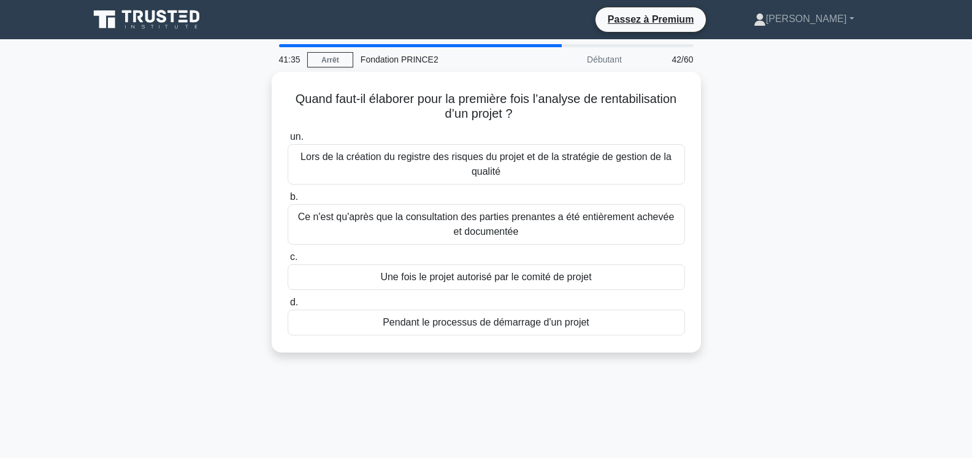
click at [154, 223] on div "Quand faut-il élaborer pour la première fois l’analyse de rentabilisation d’un …" at bounding box center [486, 220] width 809 height 296
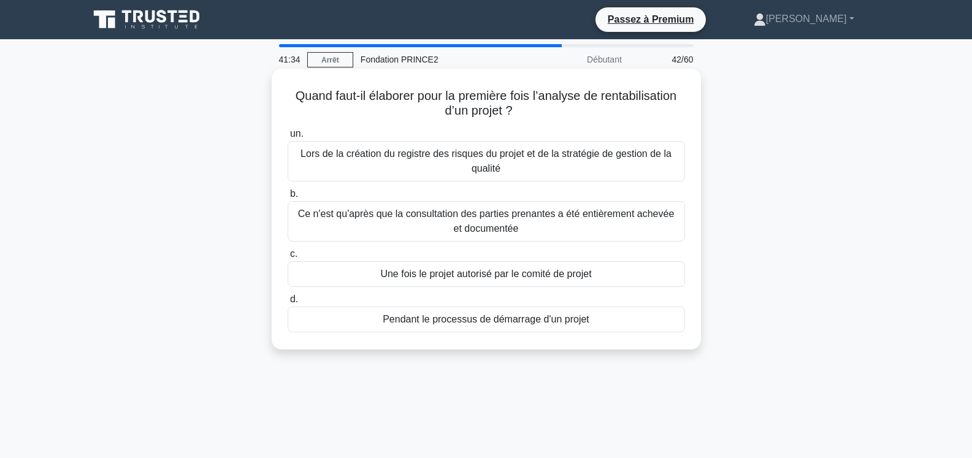
click at [409, 157] on font "Lors de la création du registre des risques du projet et de la stratégie de ges…" at bounding box center [485, 160] width 371 height 25
click at [288, 138] on input "un. Lors de la création du registre des risques du projet et de la stratégie de…" at bounding box center [288, 134] width 0 height 8
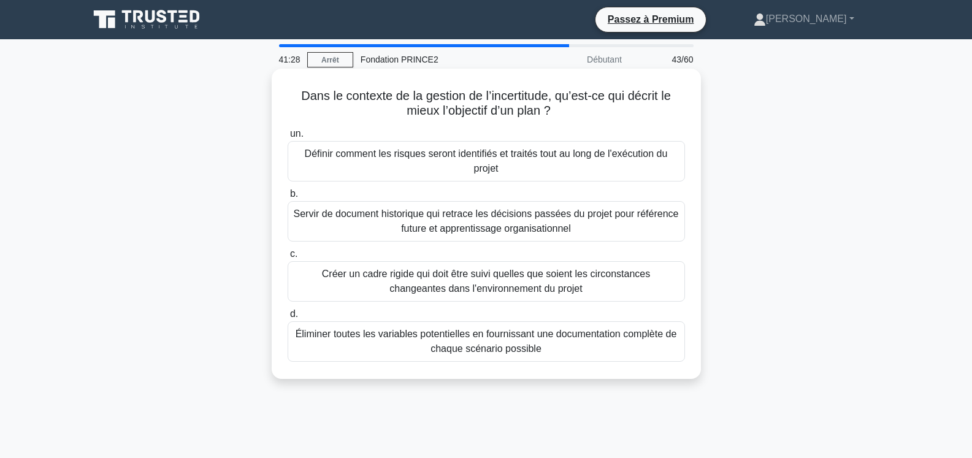
click at [488, 278] on font "Créer un cadre rigide qui doit être suivi quelles que soient les circonstances …" at bounding box center [486, 281] width 328 height 25
click at [288, 258] on input "c. Créer un cadre rigide qui doit être suivi quelles que soient les circonstanc…" at bounding box center [288, 254] width 0 height 8
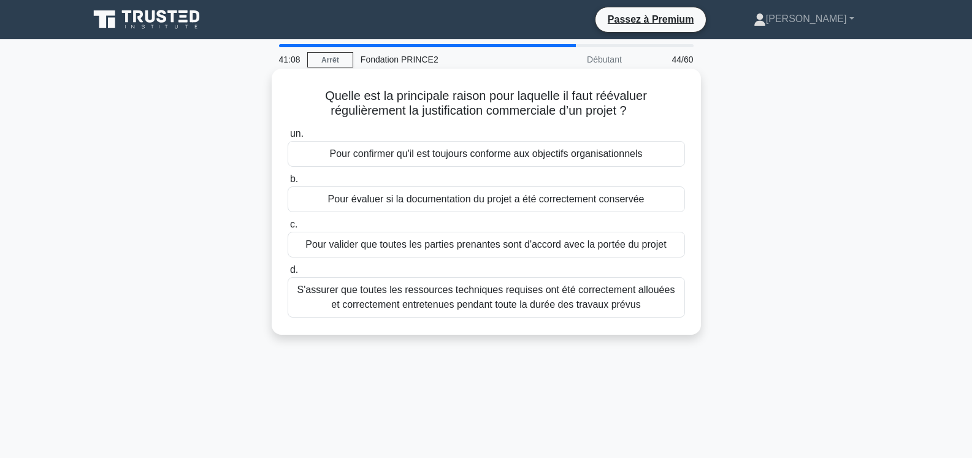
click at [541, 243] on font "Pour valider que toutes les parties prenantes sont d'accord avec la portée du p…" at bounding box center [485, 244] width 361 height 10
click at [288, 229] on input "c. Pour valider que toutes les parties prenantes sont d'accord avec la portée d…" at bounding box center [288, 225] width 0 height 8
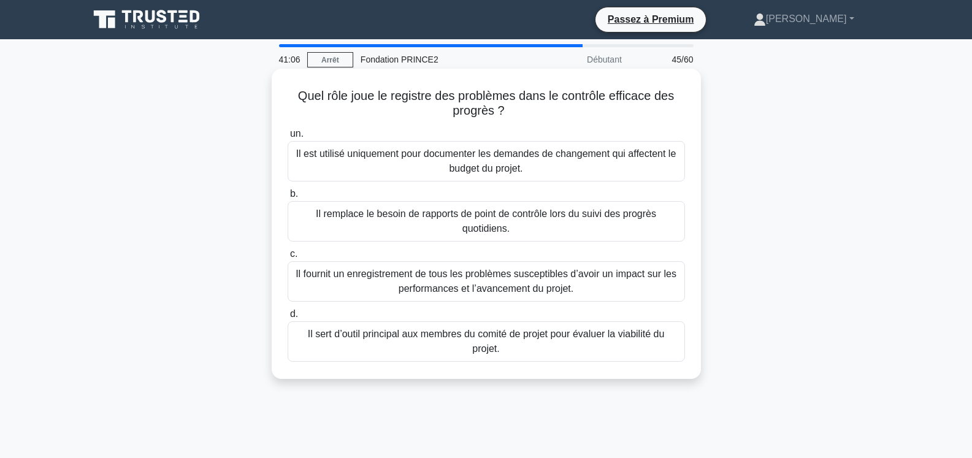
click at [463, 220] on font "Il remplace le besoin de rapports de point de contrôle lors du suivi des progrè…" at bounding box center [486, 220] width 340 height 25
click at [288, 198] on input "b. Il remplace le besoin de rapports de point de contrôle lors du suivi des pro…" at bounding box center [288, 194] width 0 height 8
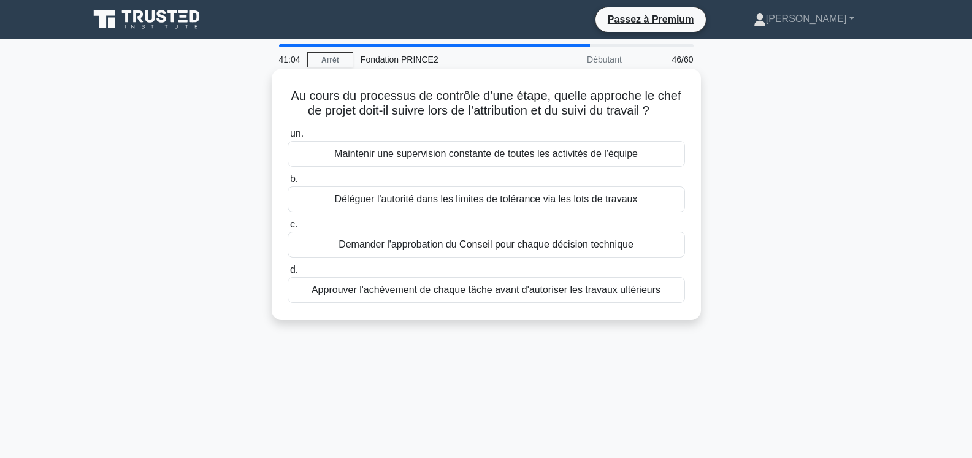
click at [475, 204] on font "Déléguer l'autorité dans les limites de tolérance via les lots de travaux" at bounding box center [486, 199] width 303 height 10
click at [288, 183] on input "b. Déléguer l'autorité dans les limites de tolérance via les lots de travaux" at bounding box center [288, 179] width 0 height 8
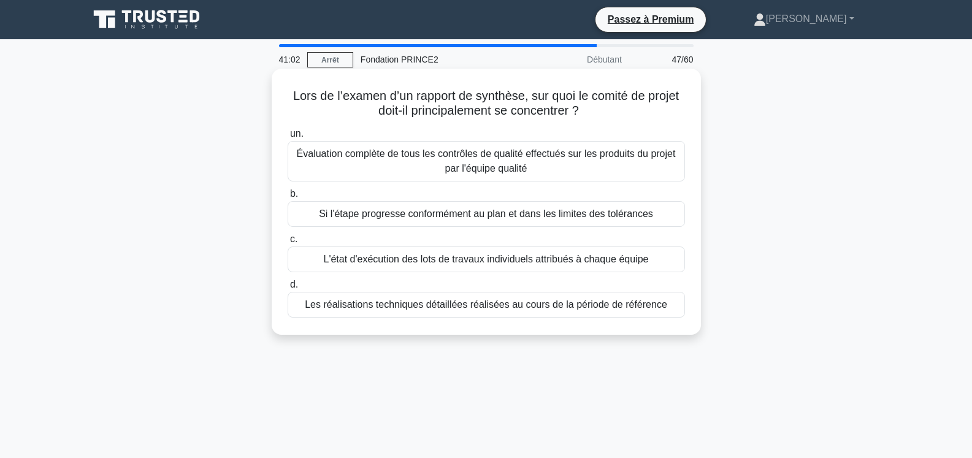
click at [477, 211] on font "Si l'étape progresse conformément au plan et dans les limites des tolérances" at bounding box center [486, 213] width 334 height 10
click at [288, 198] on input "b. Si l'étape progresse conformément au plan et dans les limites des tolérances" at bounding box center [288, 194] width 0 height 8
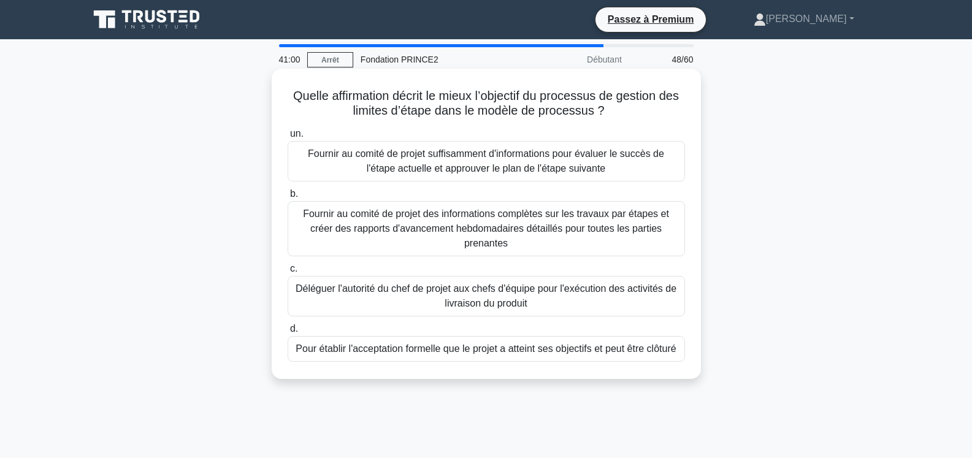
click at [515, 148] on font "Fournir au comité de projet suffisamment d'informations pour évaluer le succès …" at bounding box center [486, 160] width 356 height 25
click at [288, 138] on input "un. Fournir au comité de projet suffisamment d'informations pour évaluer le suc…" at bounding box center [288, 134] width 0 height 8
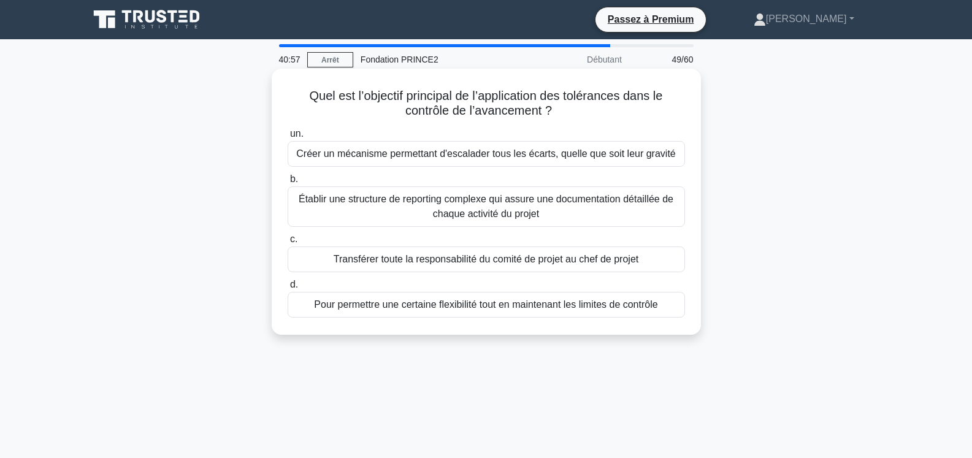
click at [498, 209] on font "Établir une structure de reporting complexe qui assure une documentation détail…" at bounding box center [486, 206] width 375 height 25
click at [288, 183] on input "b. Établir une structure de reporting complexe qui assure une documentation dét…" at bounding box center [288, 179] width 0 height 8
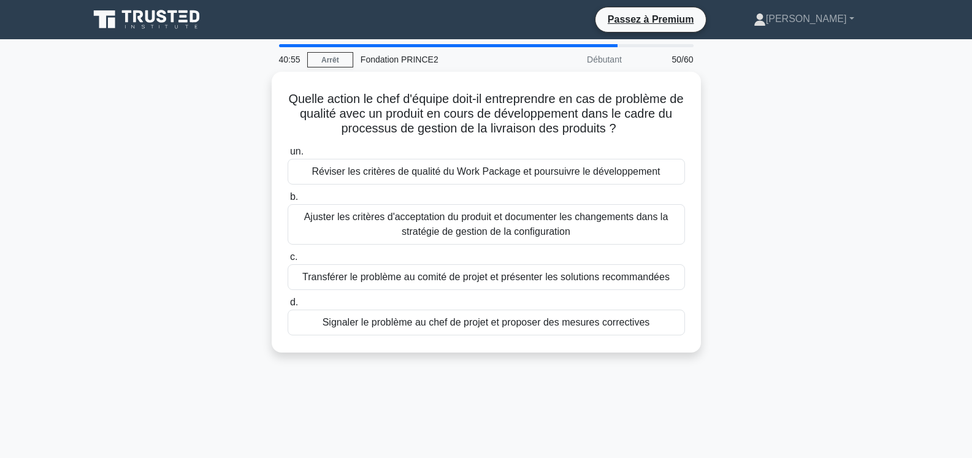
click at [498, 212] on font "Ajuster les critères d'acceptation du produit et documenter les changements dan…" at bounding box center [486, 224] width 364 height 25
click at [288, 201] on input "b. Ajuster les critères d'acceptation du produit et documenter les changements …" at bounding box center [288, 197] width 0 height 8
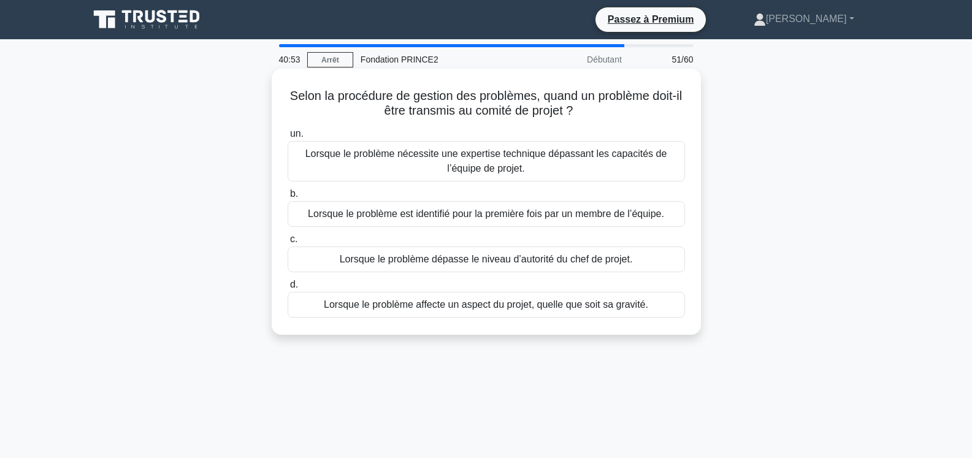
click at [477, 272] on div "Lorsque le problème dépasse le niveau d’autorité du chef de projet." at bounding box center [486, 259] width 397 height 26
click at [288, 243] on input "c. Lorsque le problème dépasse le niveau d’autorité du chef de projet." at bounding box center [288, 239] width 0 height 8
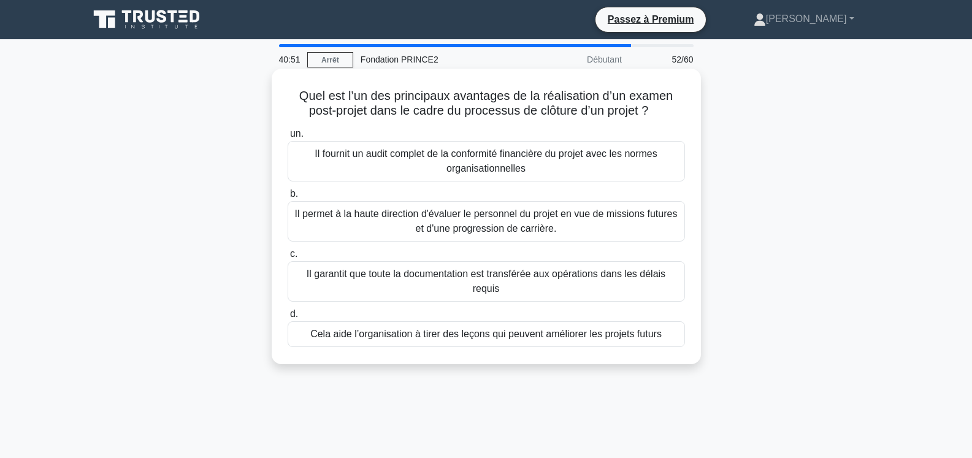
click at [467, 332] on font "Cela aide l’organisation à tirer des leçons qui peuvent améliorer les projets f…" at bounding box center [485, 334] width 351 height 10
click at [288, 318] on input "d. Cela aide l’organisation à tirer des leçons qui peuvent améliorer les projet…" at bounding box center [288, 314] width 0 height 8
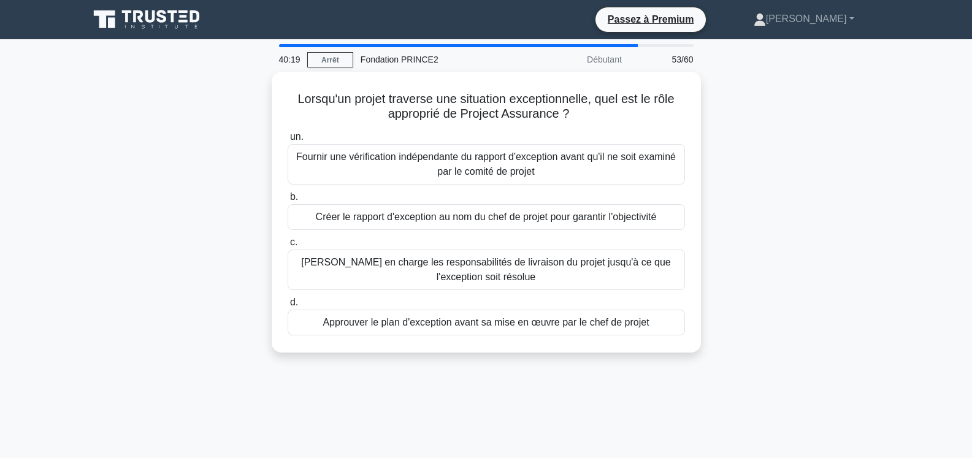
click at [628, 374] on div "40:19 Arrêt Fondation PRINCE2 Débutant 53/60 Lorsqu'un projet traverse une situ…" at bounding box center [486, 350] width 809 height 613
click at [703, 354] on div "Lorsqu'un projet traverse une situation exceptionnelle, quel est le rôle approp…" at bounding box center [486, 220] width 809 height 296
drag, startPoint x: 292, startPoint y: 91, endPoint x: 657, endPoint y: 407, distance: 483.4
click at [657, 407] on div "40:13 Arrêt Fondation PRINCE2 Débutant 53/60 Lorsqu'un projet traverse une situ…" at bounding box center [486, 350] width 809 height 613
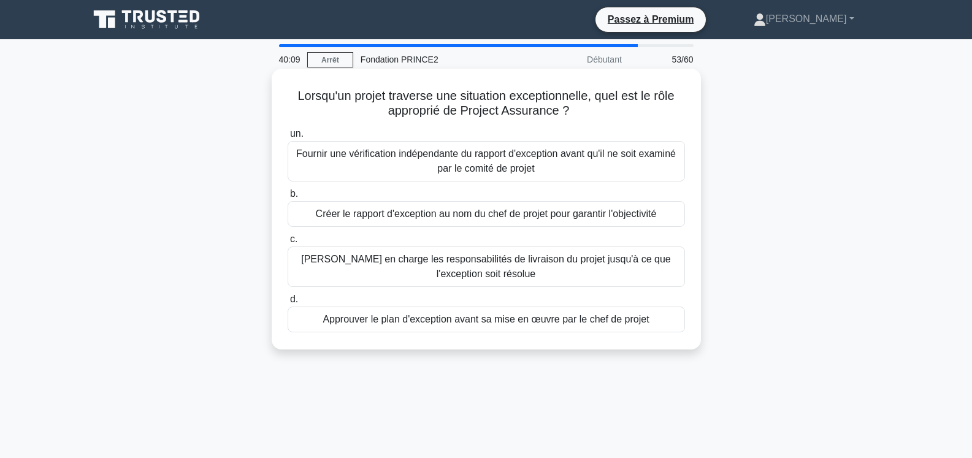
copy div "Lorsqu'un projet traverse une situation exceptionnelle, quel est le rôle approp…"
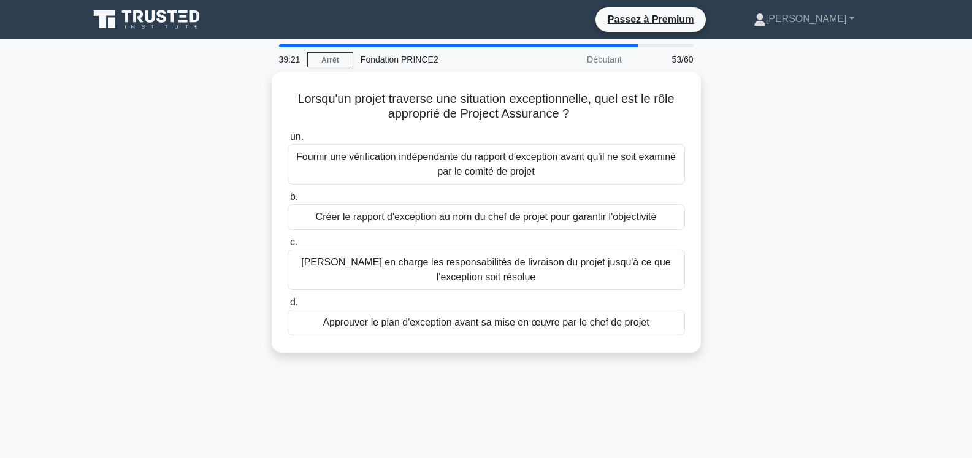
click at [148, 172] on div "Lorsqu'un projet traverse une situation exceptionnelle, quel est le rôle approp…" at bounding box center [486, 220] width 809 height 296
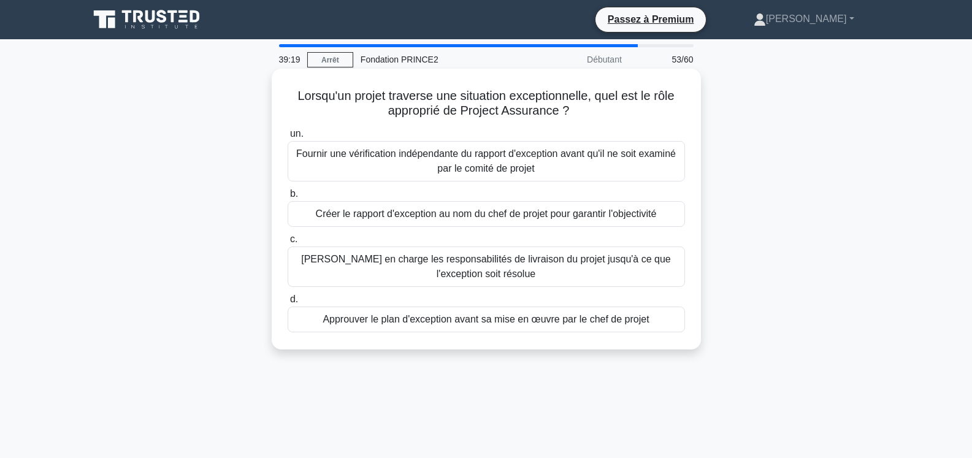
click at [362, 162] on font "Fournir une vérification indépendante du rapport d'exception avant qu'il ne soi…" at bounding box center [486, 161] width 386 height 29
click at [288, 138] on input "un. Fournir une vérification indépendante du rapport d'exception avant qu'il ne…" at bounding box center [288, 134] width 0 height 8
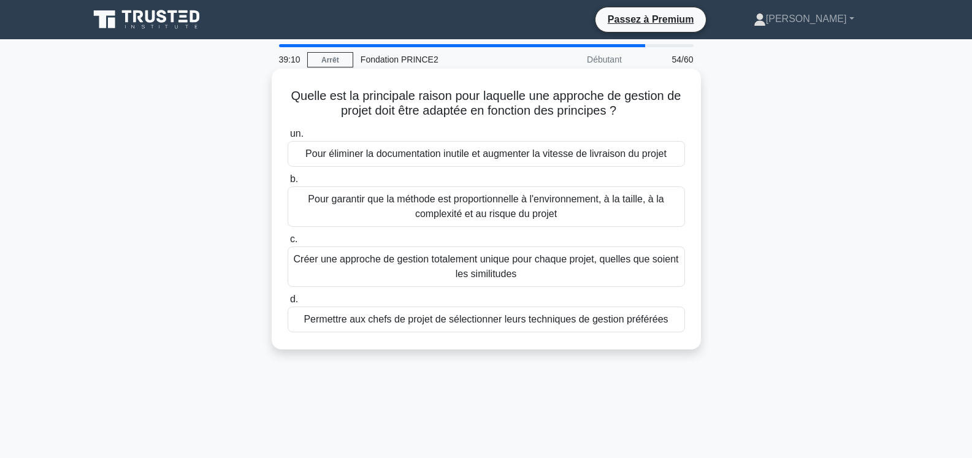
click at [472, 208] on font "Pour garantir que la méthode est proportionnelle à l'environnement, à la taille…" at bounding box center [486, 206] width 356 height 25
click at [288, 183] on input "b. Pour garantir que la méthode est proportionnelle à l'environnement, à la tai…" at bounding box center [288, 179] width 0 height 8
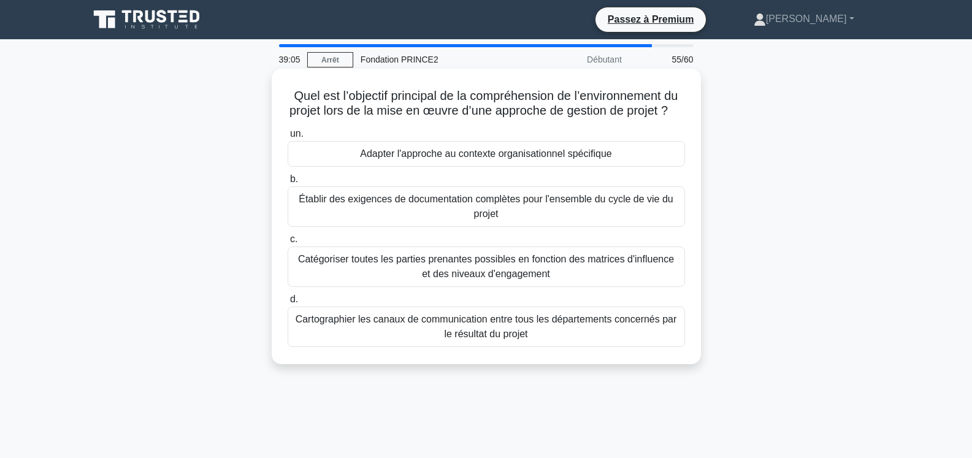
click at [521, 221] on font "Établir des exigences de documentation complètes pour l'ensemble du cycle de vi…" at bounding box center [486, 206] width 386 height 29
click at [288, 183] on input "b. Établir des exigences de documentation complètes pour l'ensemble du cycle de…" at bounding box center [288, 179] width 0 height 8
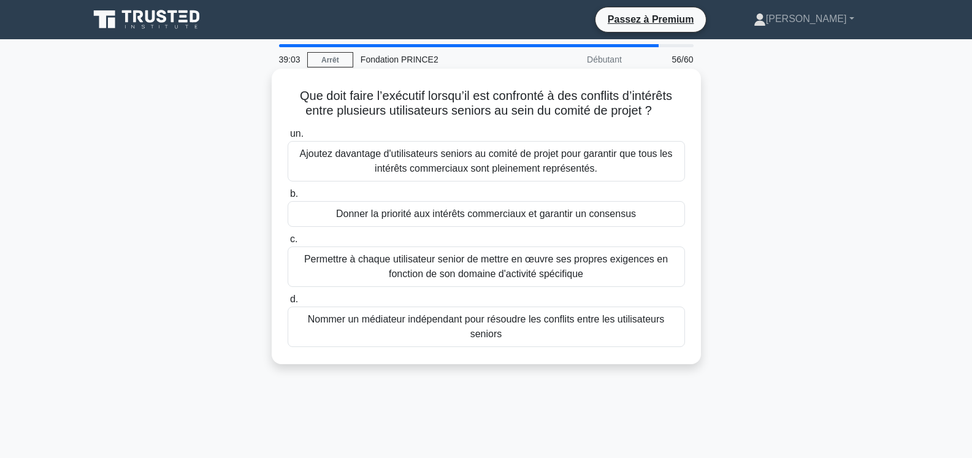
click at [455, 272] on font "Permettre à chaque utilisateur senior de mettre en œuvre ses propres exigences …" at bounding box center [486, 266] width 364 height 25
click at [288, 243] on input "c. Permettre à chaque utilisateur senior de mettre en œuvre ses propres exigenc…" at bounding box center [288, 239] width 0 height 8
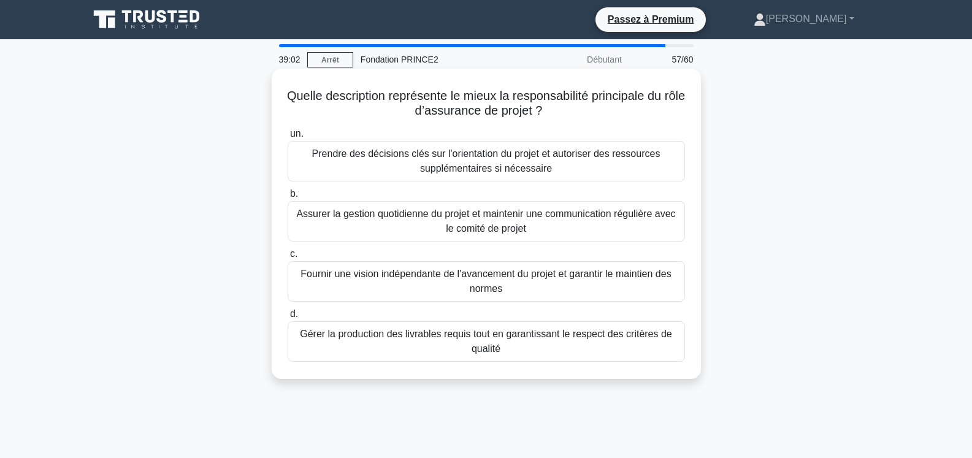
click at [465, 281] on font "Fournir une vision indépendante de l'avancement du projet et garantir le mainti…" at bounding box center [486, 281] width 386 height 29
click at [288, 258] on input "c. Fournir une vision indépendante de l'avancement du projet et garantir le mai…" at bounding box center [288, 254] width 0 height 8
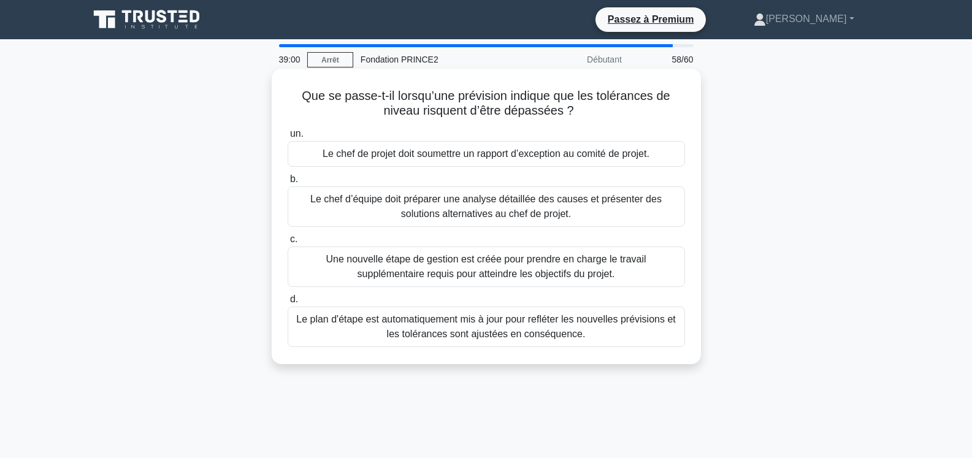
click at [457, 316] on font "Le plan d'étape est automatiquement mis à jour pour refléter les nouvelles prév…" at bounding box center [486, 326] width 380 height 25
click at [288, 304] on input "d. Le plan d'étape est automatiquement mis à jour pour refléter les nouvelles p…" at bounding box center [288, 300] width 0 height 8
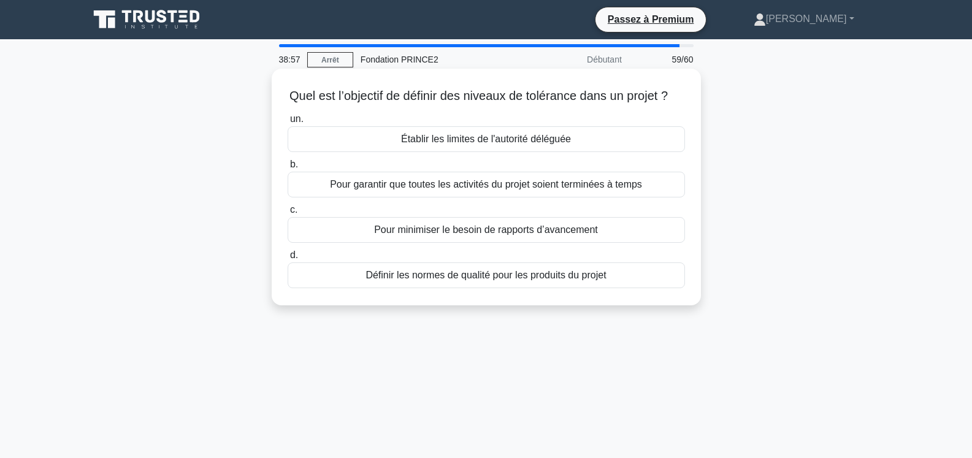
click at [491, 235] on font "Pour minimiser le besoin de rapports d’avancement" at bounding box center [486, 229] width 224 height 10
click at [288, 214] on input "c. Pour minimiser le besoin de rapports d’avancement" at bounding box center [288, 210] width 0 height 8
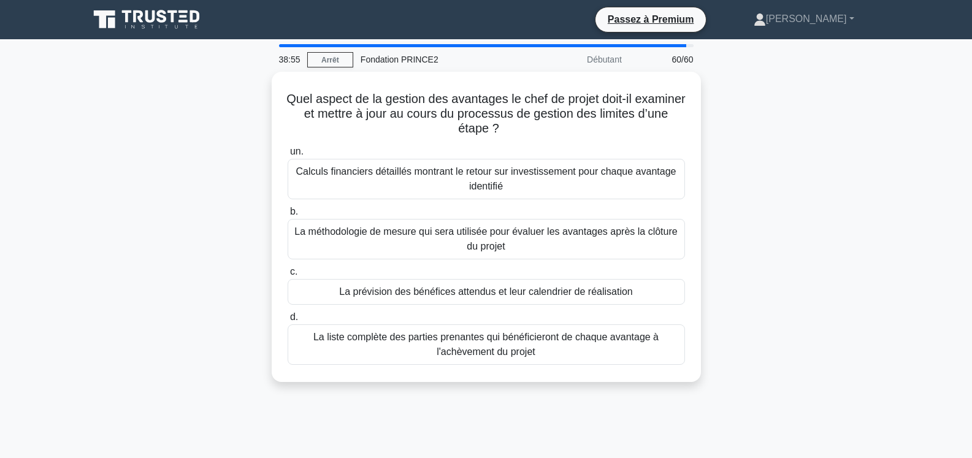
click at [491, 246] on font "La méthodologie de mesure qui sera utilisée pour évaluer les avantages après la…" at bounding box center [485, 238] width 383 height 25
click at [288, 216] on input "b. La méthodologie de mesure qui sera utilisée pour évaluer les avantages après…" at bounding box center [288, 212] width 0 height 8
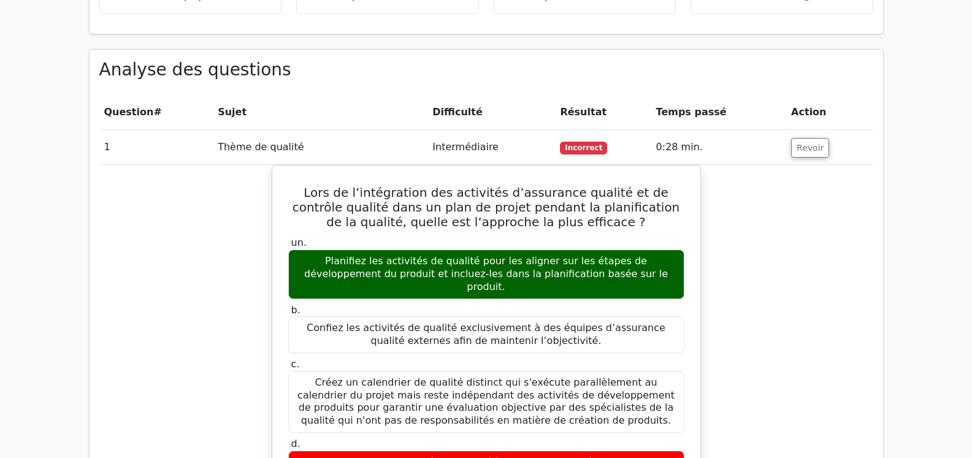
scroll to position [1041, 0]
